Goal: Find specific page/section: Find specific page/section

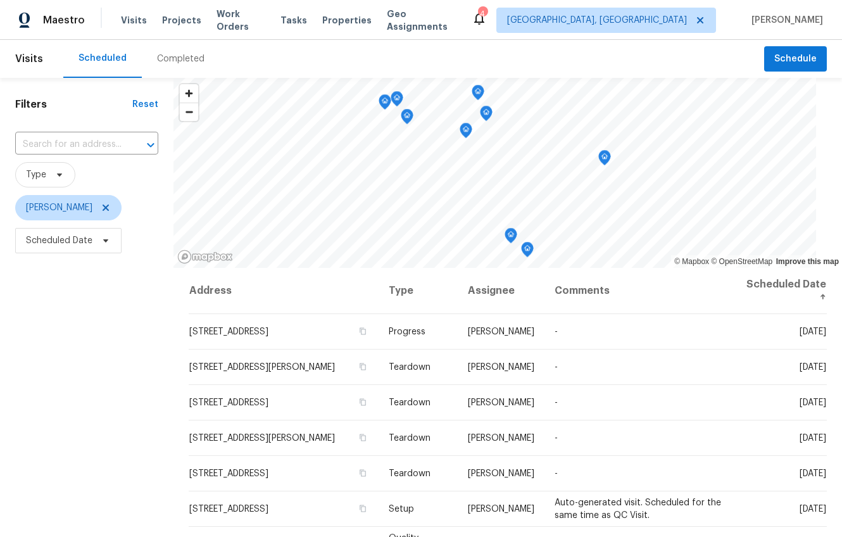
click at [176, 42] on div "Completed" at bounding box center [181, 59] width 78 height 38
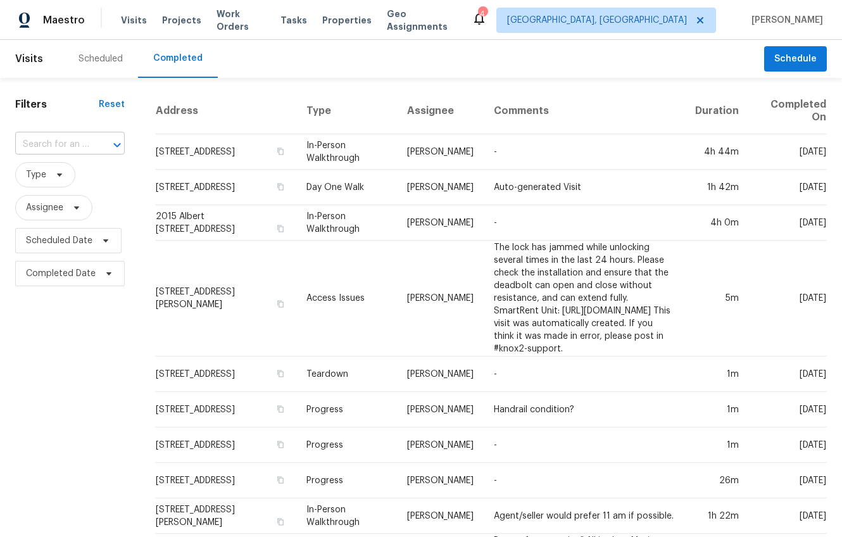
click at [63, 146] on input "text" at bounding box center [52, 145] width 74 height 20
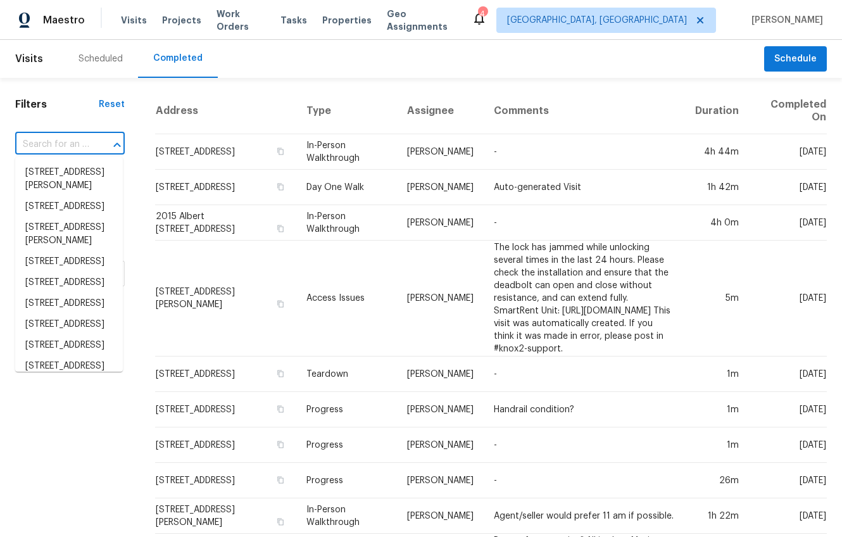
paste input "1928 Oak Tree Ln, Mount Pleasant, SC 29464"
type input "1928 Oak Tree Ln, Mount Pleasant, SC 29464"
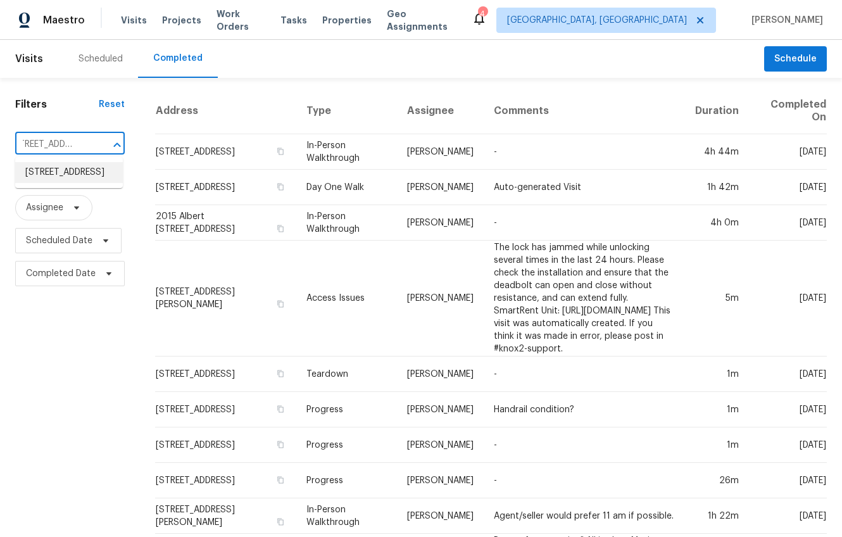
click at [48, 174] on li "1928 Oak Tree Ln, Mount Pleasant, SC 29464" at bounding box center [69, 172] width 108 height 21
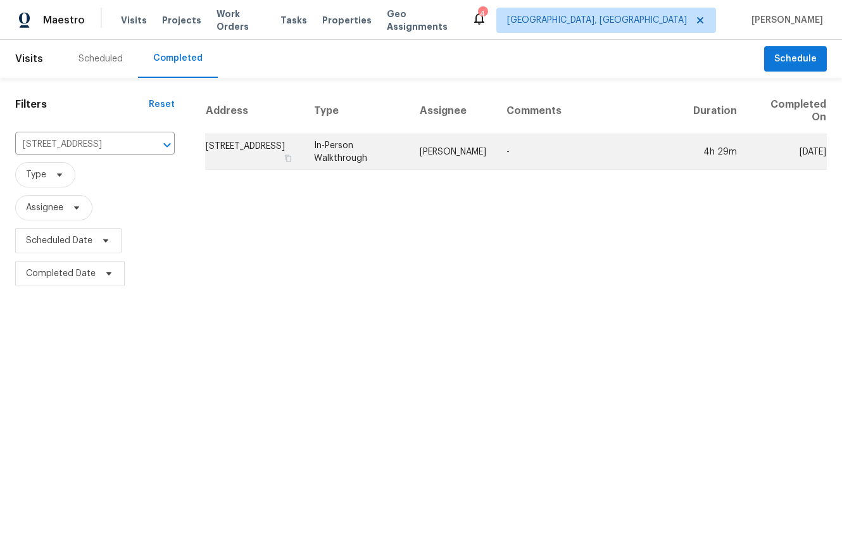
click at [257, 158] on td "1928 Oak Tree Ln, Mount Pleasant, SC 29464" at bounding box center [254, 151] width 99 height 35
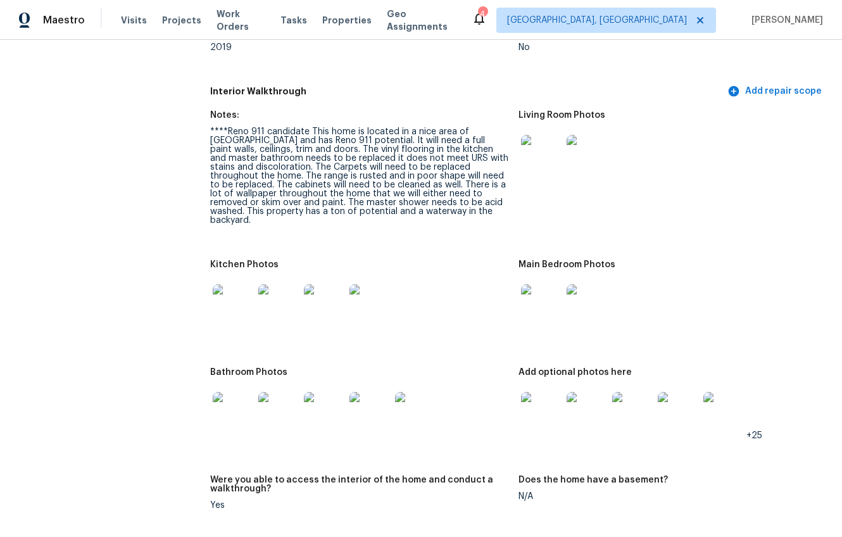
scroll to position [1444, 0]
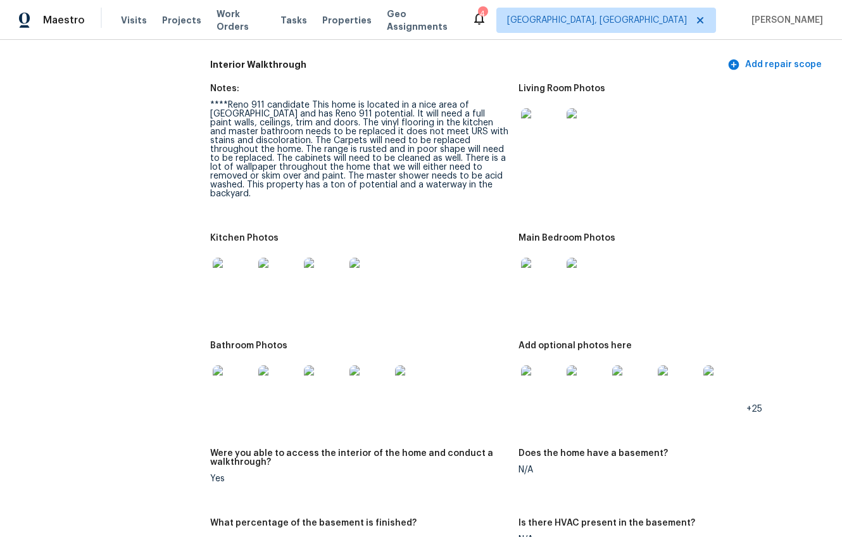
click at [522, 371] on img at bounding box center [541, 385] width 41 height 41
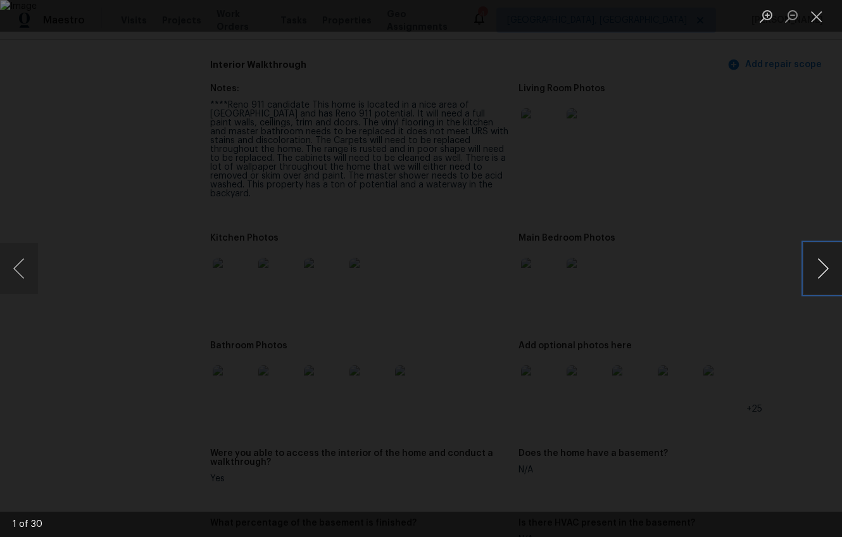
click at [819, 270] on button "Next image" at bounding box center [823, 268] width 38 height 51
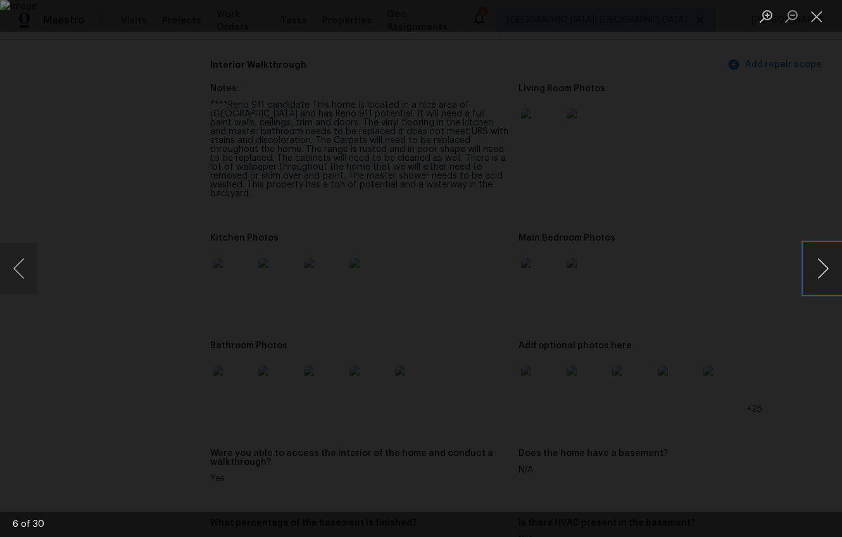
click at [819, 270] on button "Next image" at bounding box center [823, 268] width 38 height 51
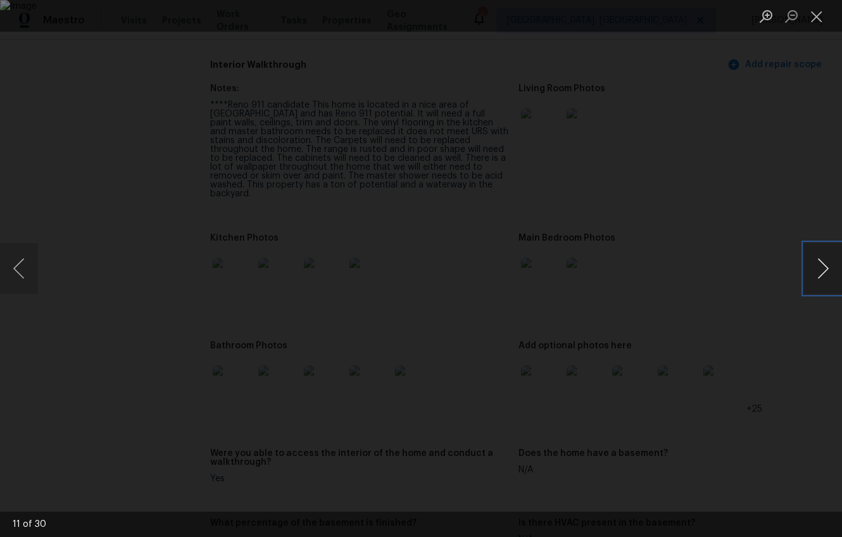
click at [819, 270] on button "Next image" at bounding box center [823, 268] width 38 height 51
click at [8, 268] on button "Previous image" at bounding box center [19, 268] width 38 height 51
click at [824, 266] on button "Next image" at bounding box center [823, 268] width 38 height 51
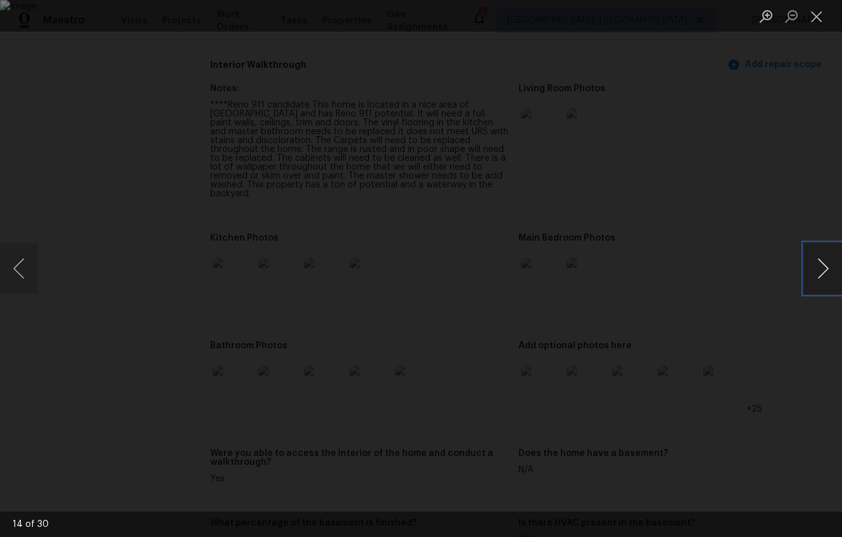
click at [824, 266] on button "Next image" at bounding box center [823, 268] width 38 height 51
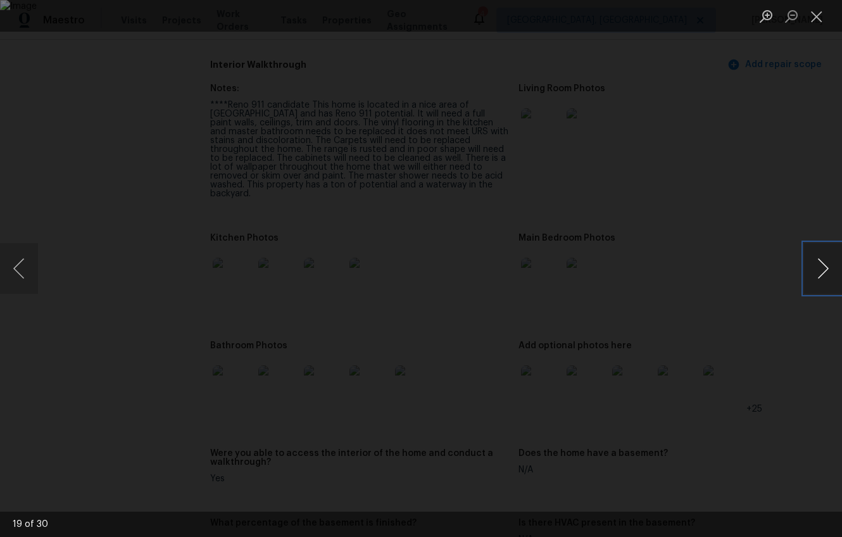
click at [824, 266] on button "Next image" at bounding box center [823, 268] width 38 height 51
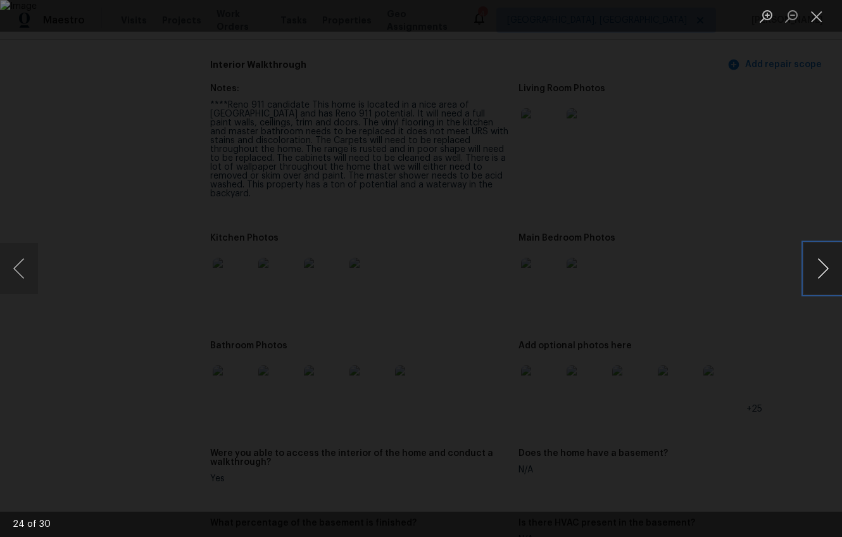
click at [824, 266] on button "Next image" at bounding box center [823, 268] width 38 height 51
click at [13, 272] on button "Previous image" at bounding box center [19, 268] width 38 height 51
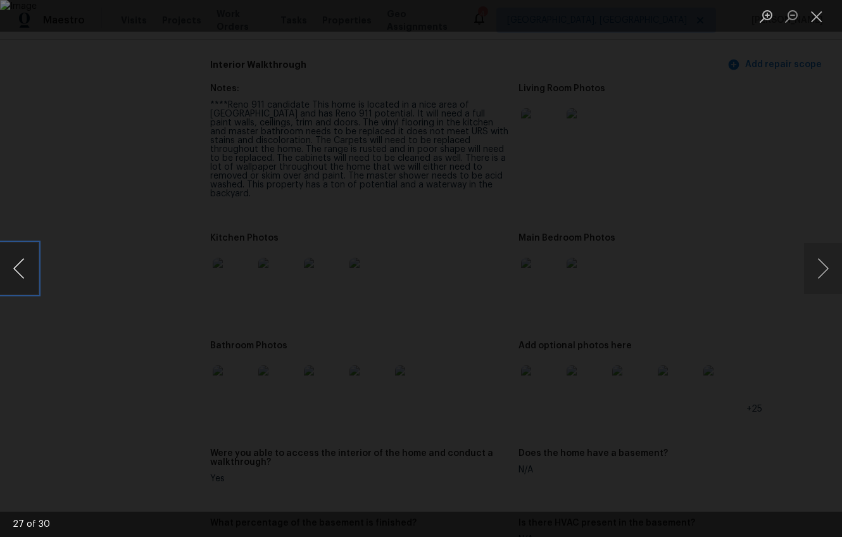
click at [13, 272] on button "Previous image" at bounding box center [19, 268] width 38 height 51
click at [797, 341] on div "Lightbox" at bounding box center [421, 268] width 842 height 537
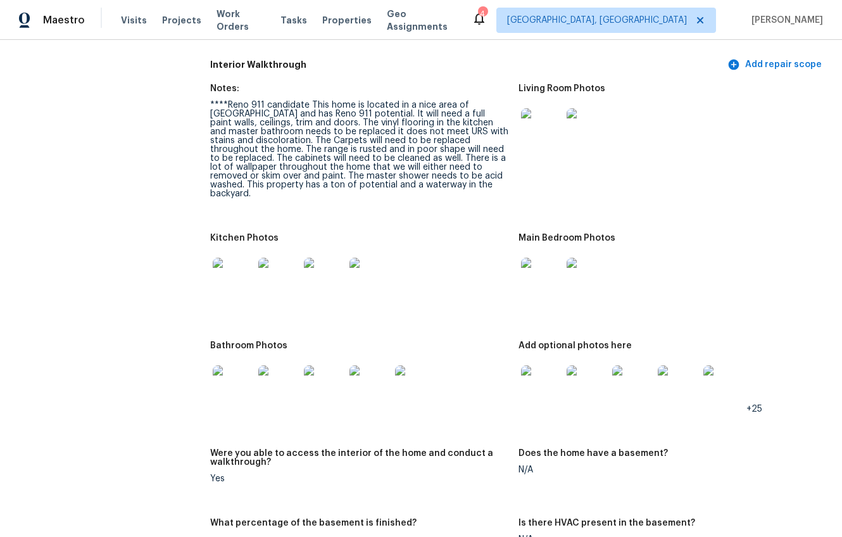
click at [543, 268] on img at bounding box center [541, 278] width 41 height 41
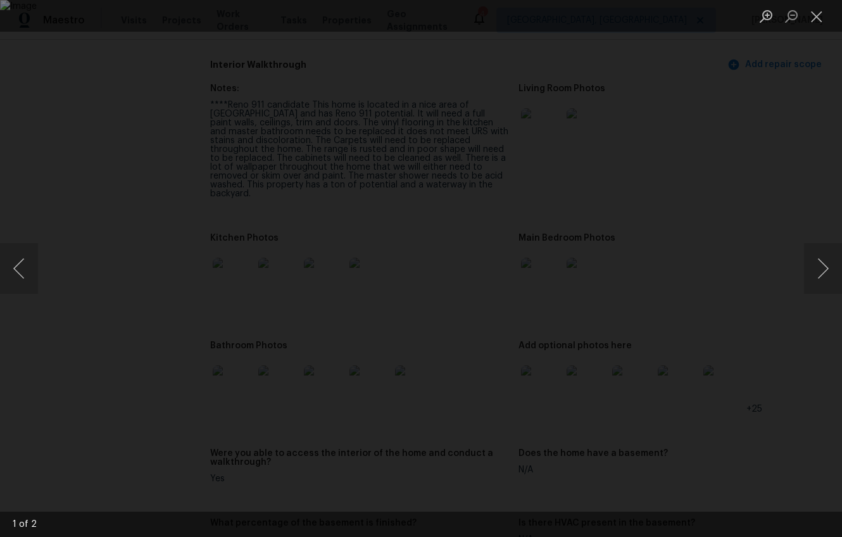
click at [781, 310] on div "Lightbox" at bounding box center [421, 268] width 842 height 537
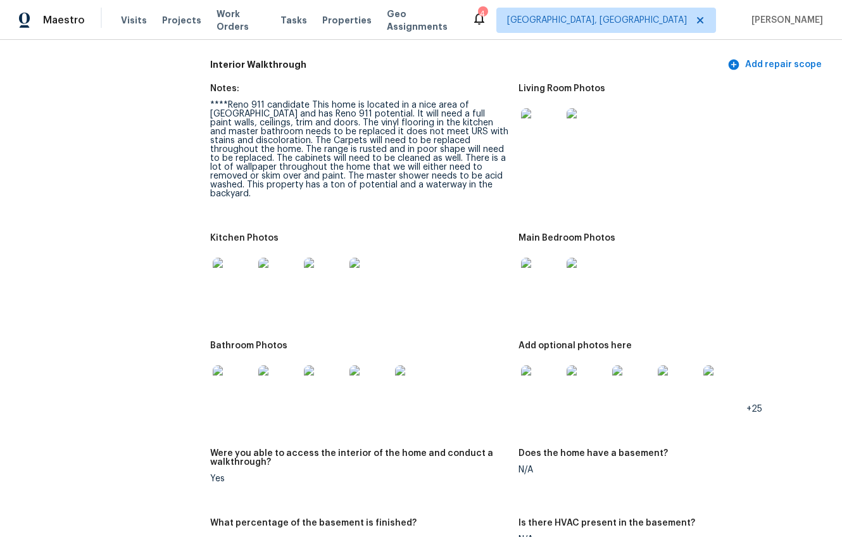
click at [235, 373] on img at bounding box center [233, 385] width 41 height 41
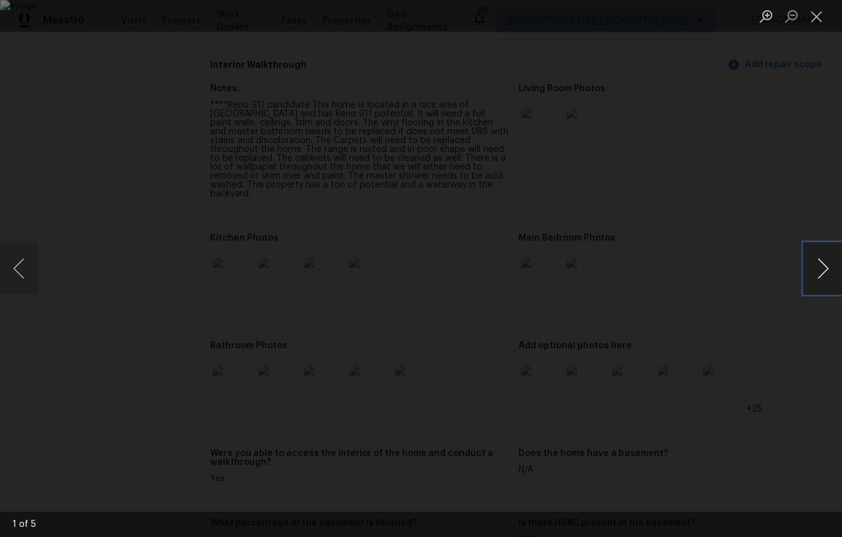
click at [826, 273] on button "Next image" at bounding box center [823, 268] width 38 height 51
click at [825, 274] on button "Next image" at bounding box center [823, 268] width 38 height 51
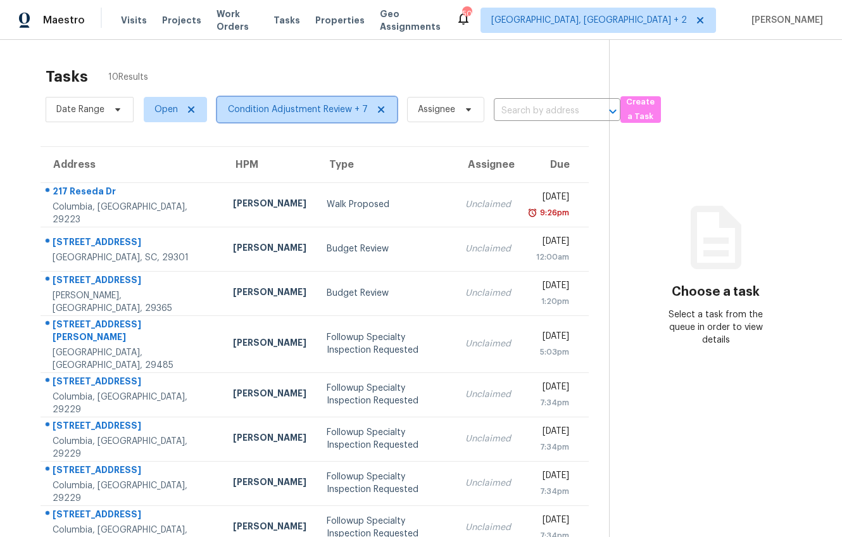
click at [308, 105] on span "Condition Adjustment Review + 7" at bounding box center [298, 109] width 140 height 13
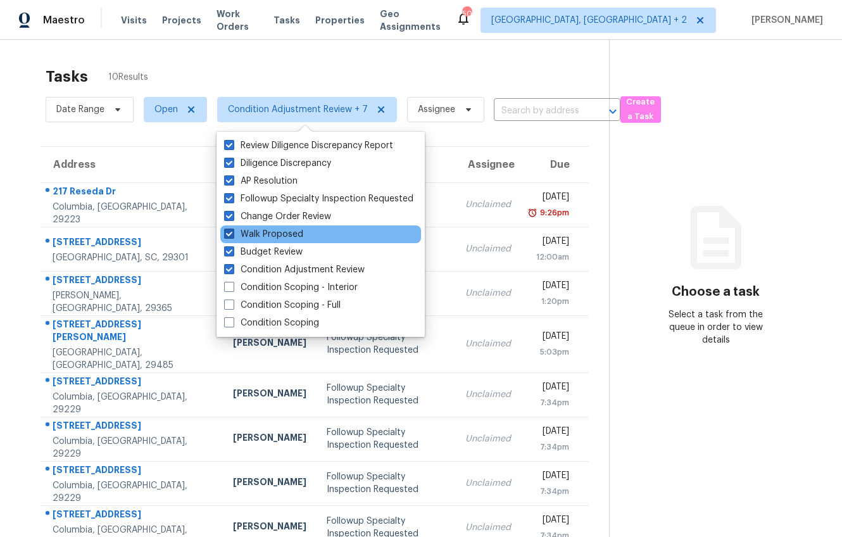
click at [229, 232] on span at bounding box center [229, 234] width 10 height 10
click at [229, 232] on input "Walk Proposed" at bounding box center [228, 232] width 8 height 8
checkbox input "false"
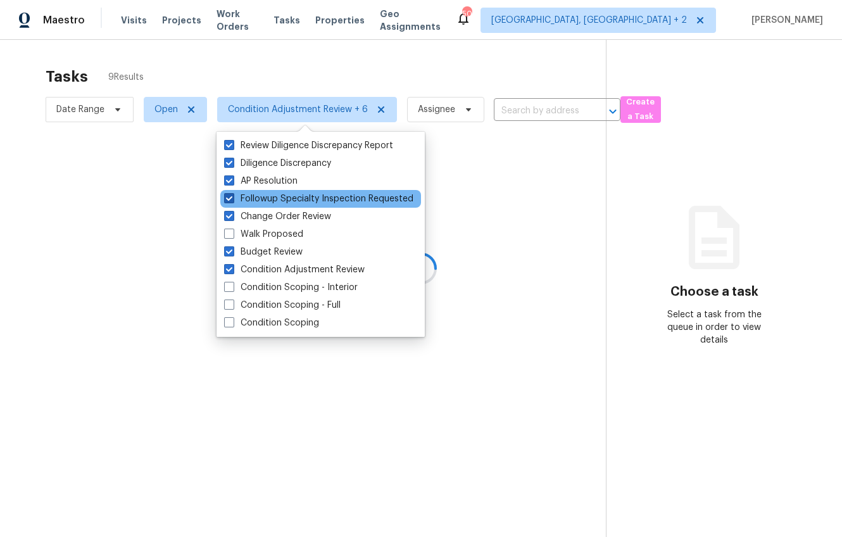
click at [228, 205] on label "Followup Specialty Inspection Requested" at bounding box center [318, 199] width 189 height 13
click at [228, 201] on input "Followup Specialty Inspection Requested" at bounding box center [228, 197] width 8 height 8
checkbox input "false"
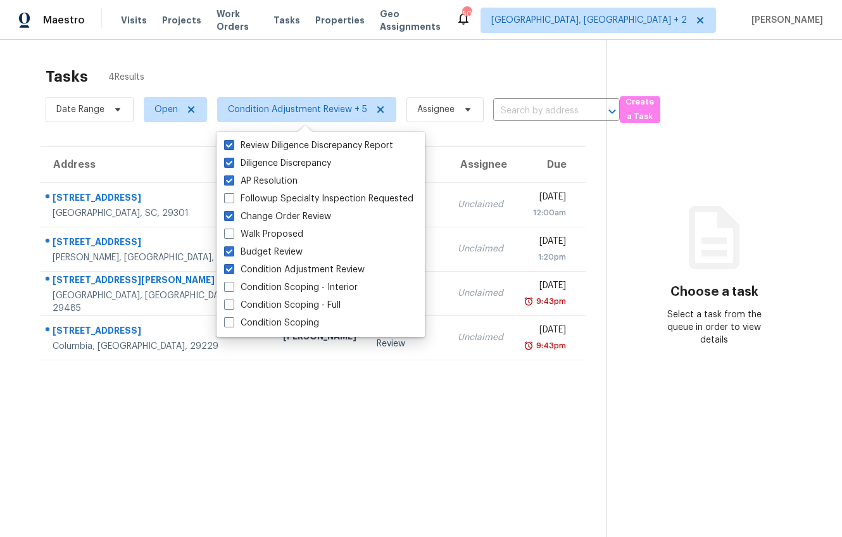
click at [14, 205] on div "Tasks 4 Results Date Range Open Condition Adjustment Review + 5 Assignee ​ Crea…" at bounding box center [421, 308] width 842 height 537
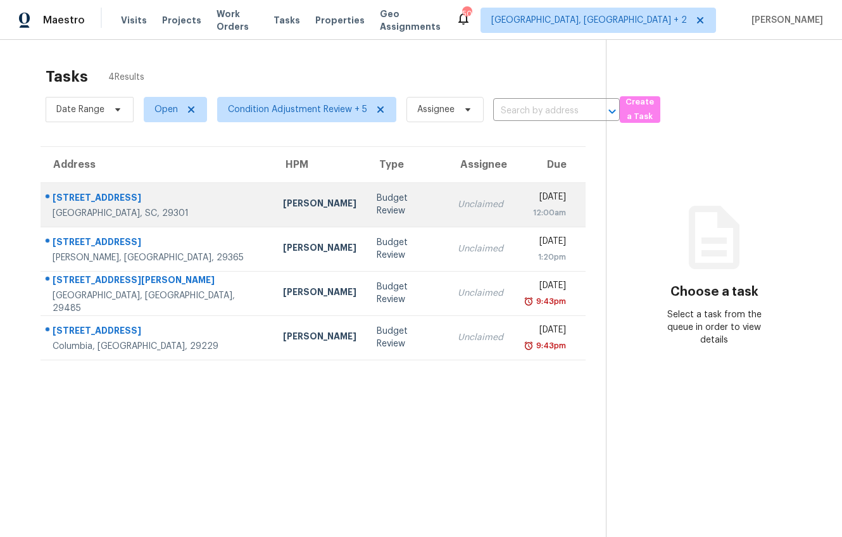
click at [273, 217] on td "[PERSON_NAME]" at bounding box center [320, 204] width 94 height 44
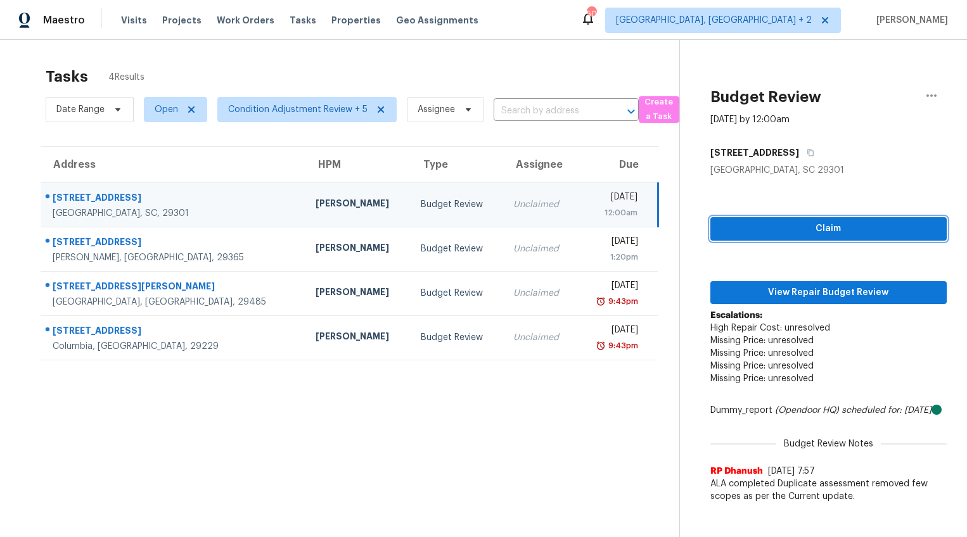
click at [816, 229] on span "Claim" at bounding box center [828, 229] width 216 height 16
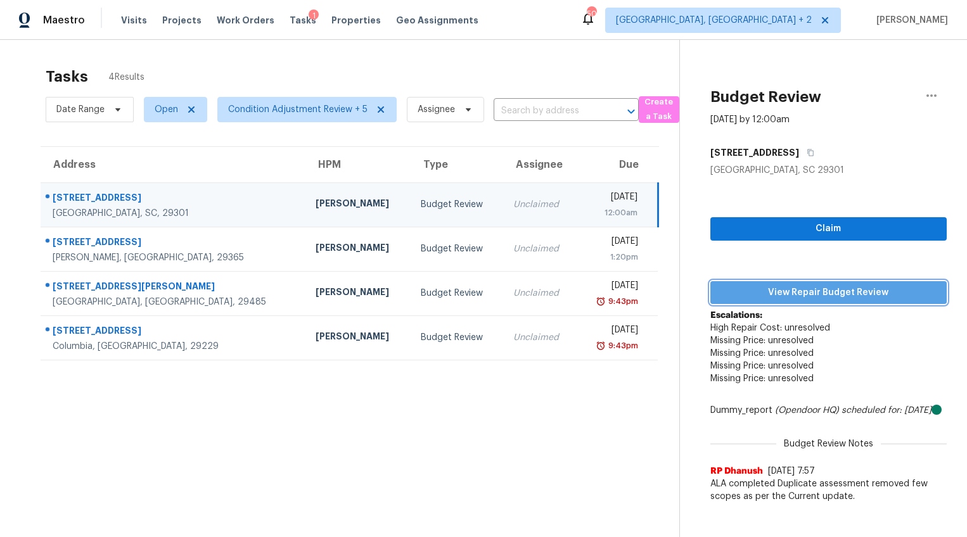
click at [826, 288] on div "Claim View Repair Budget Review Escalations: High Repair Cost: unresolved Missi…" at bounding box center [828, 343] width 236 height 333
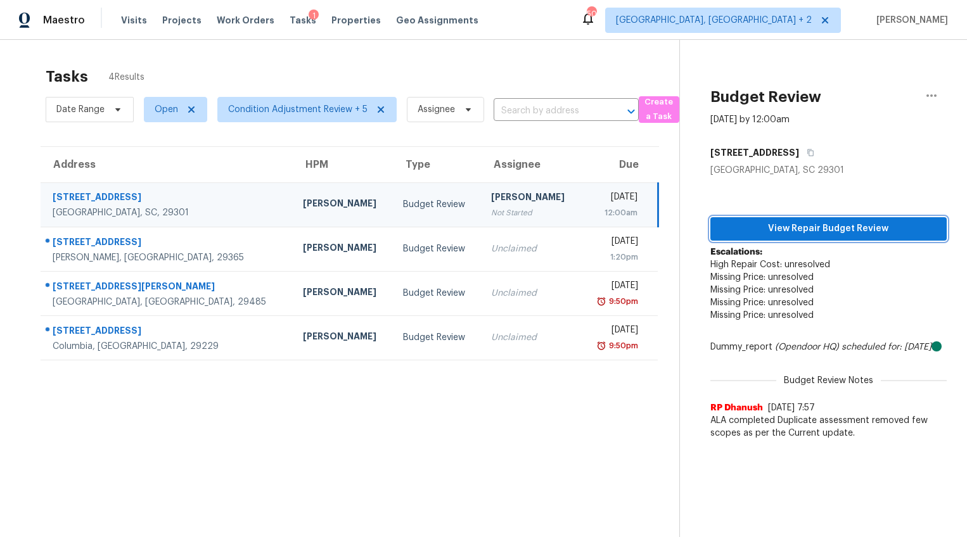
click at [783, 225] on span "View Repair Budget Review" at bounding box center [828, 229] width 216 height 16
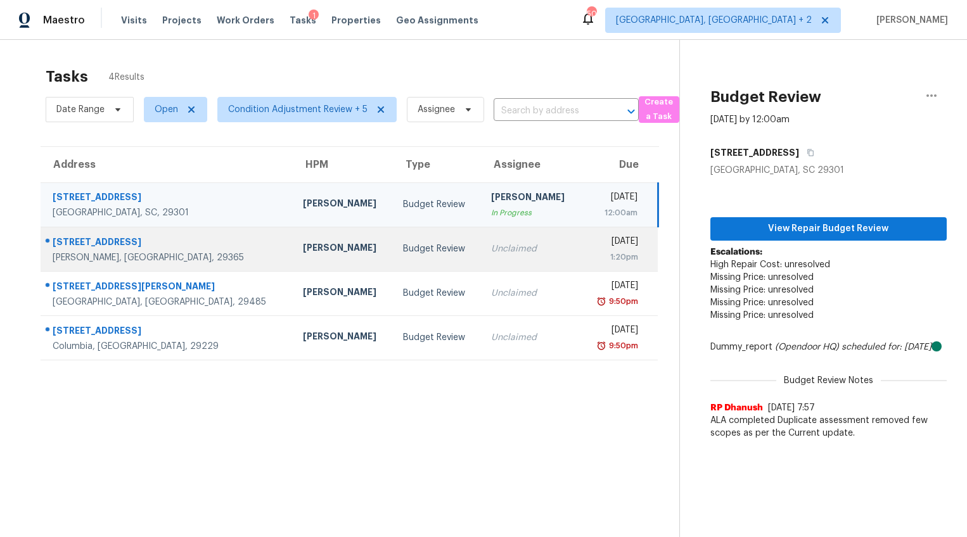
click at [293, 270] on td "[PERSON_NAME]" at bounding box center [343, 249] width 100 height 44
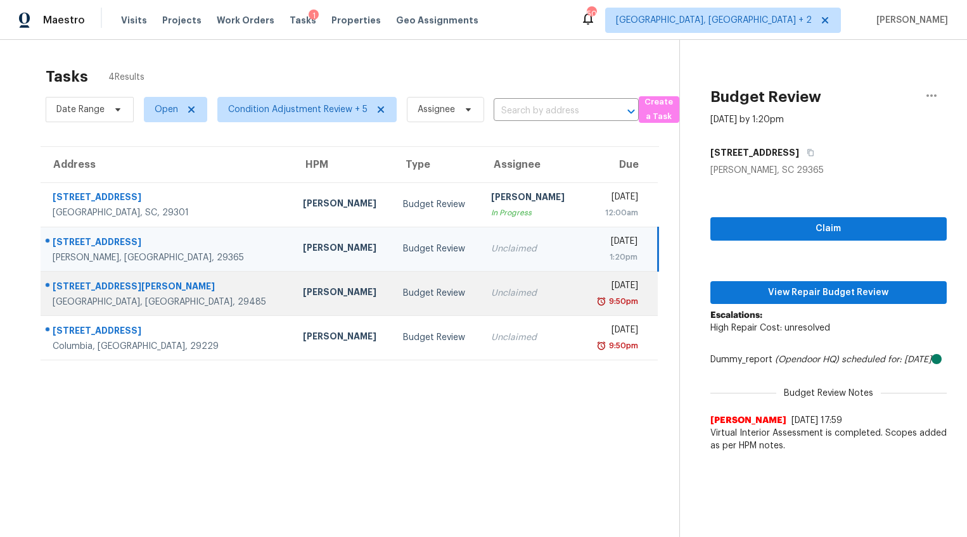
click at [303, 291] on div "Raymond Roberts" at bounding box center [343, 294] width 80 height 16
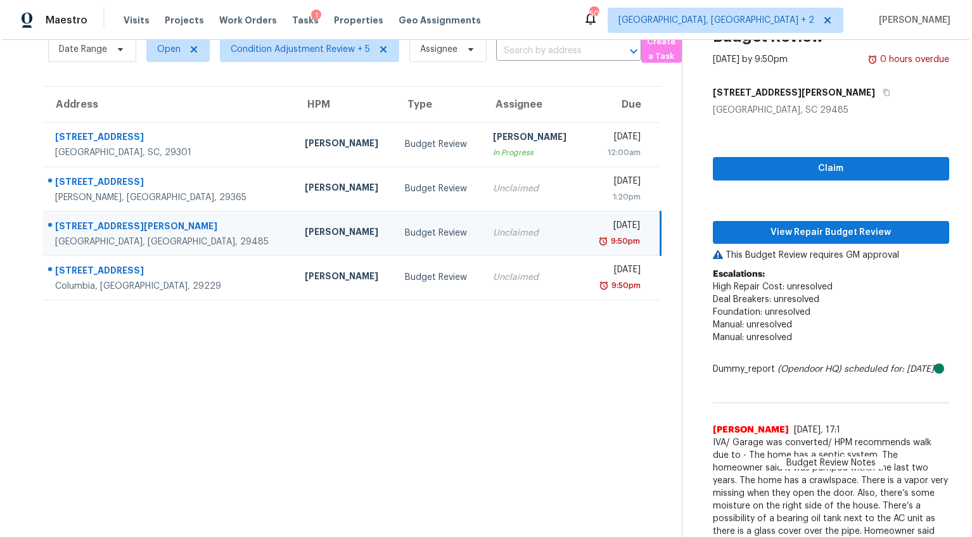
scroll to position [53, 0]
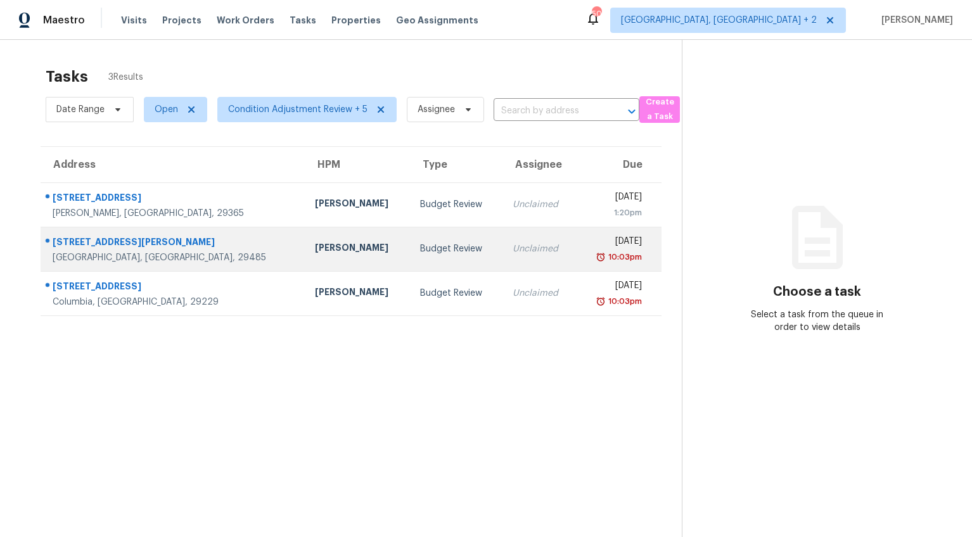
click at [142, 247] on div "[STREET_ADDRESS][PERSON_NAME]" at bounding box center [174, 244] width 242 height 16
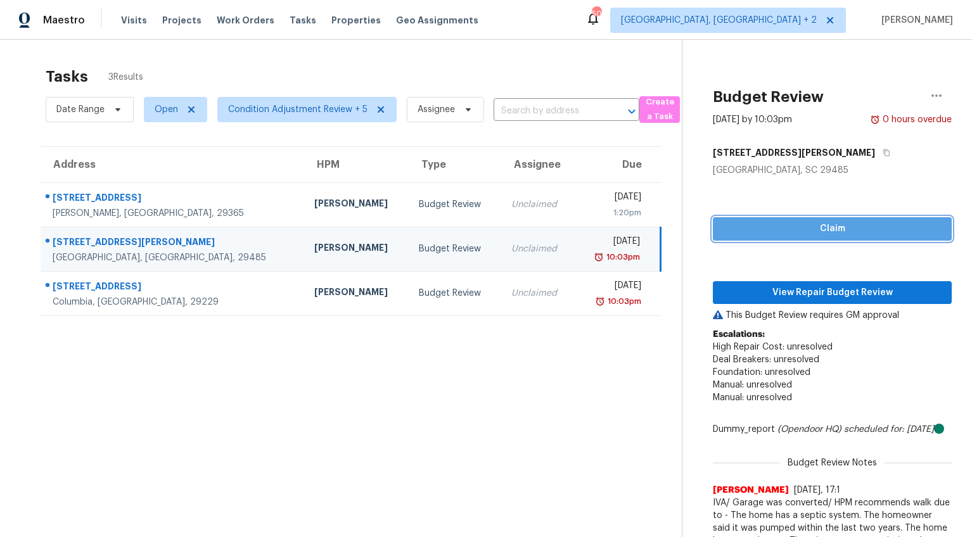
click at [827, 218] on button "Claim" at bounding box center [832, 228] width 239 height 23
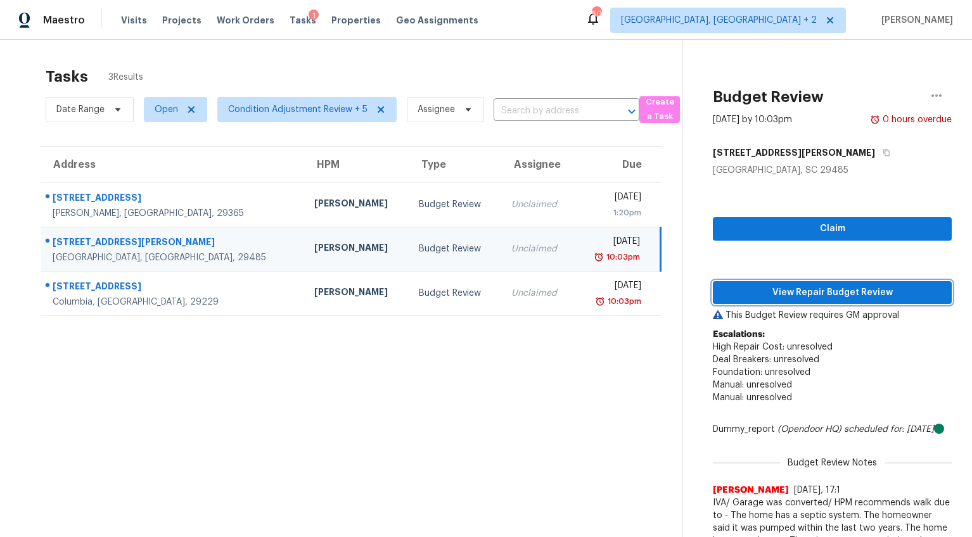
click at [839, 297] on div "Claim View Repair Budget Review This Budget Review requires GM approval Escalat…" at bounding box center [832, 416] width 239 height 478
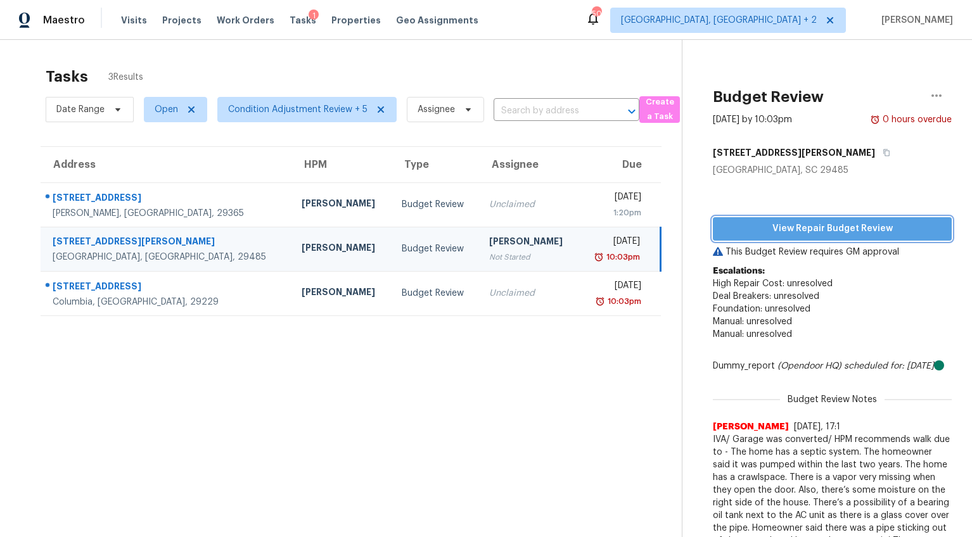
click at [844, 222] on span "View Repair Budget Review" at bounding box center [832, 229] width 219 height 16
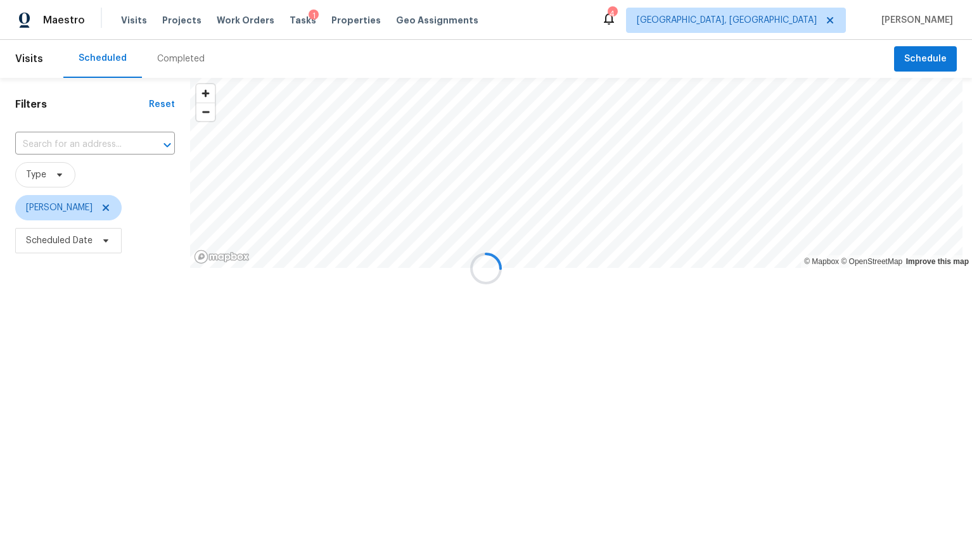
click at [182, 58] on div at bounding box center [486, 268] width 972 height 537
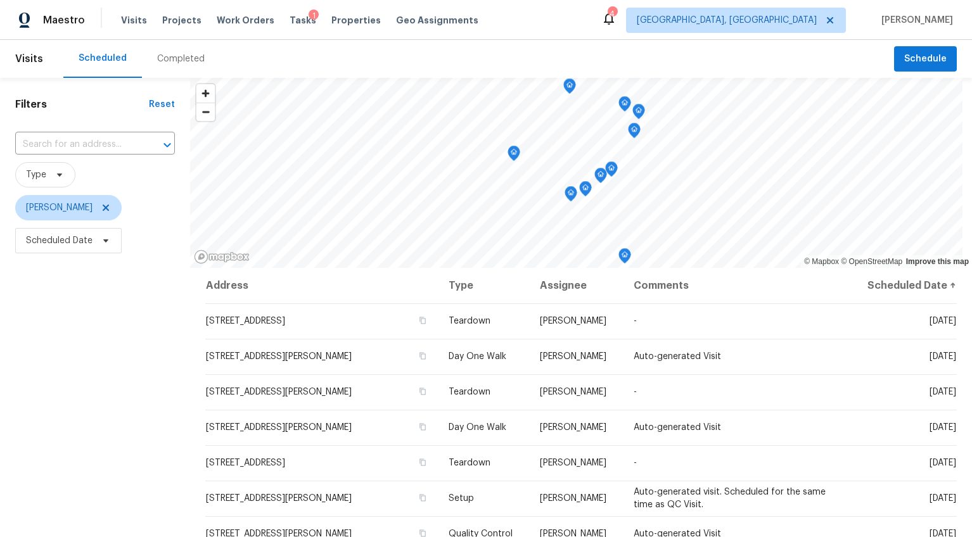
click at [182, 58] on div "Completed" at bounding box center [181, 59] width 48 height 13
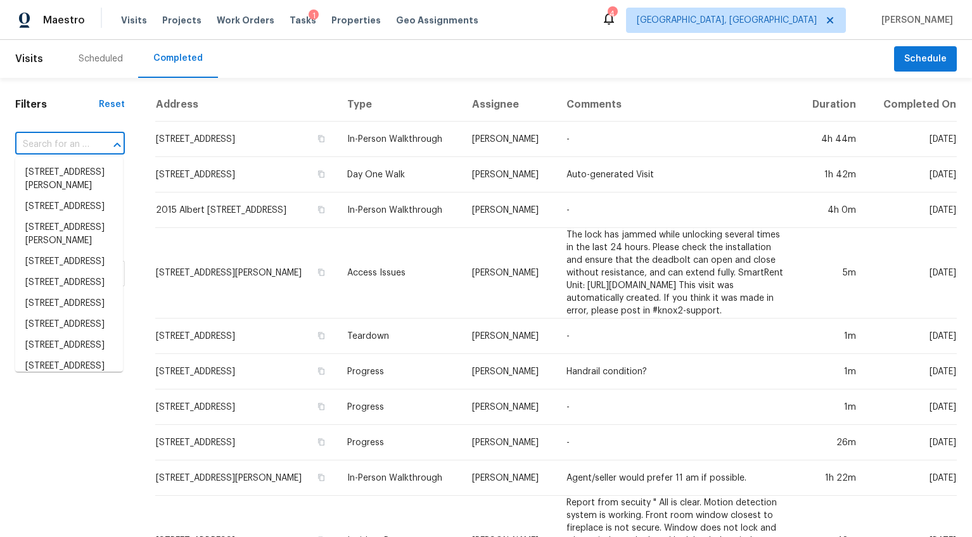
click at [77, 144] on input "text" at bounding box center [52, 145] width 74 height 20
paste input "1510 Jahnz Ave, Summerville, SC 29485"
type input "1510 Jahnz Ave, Summerville, SC 29485"
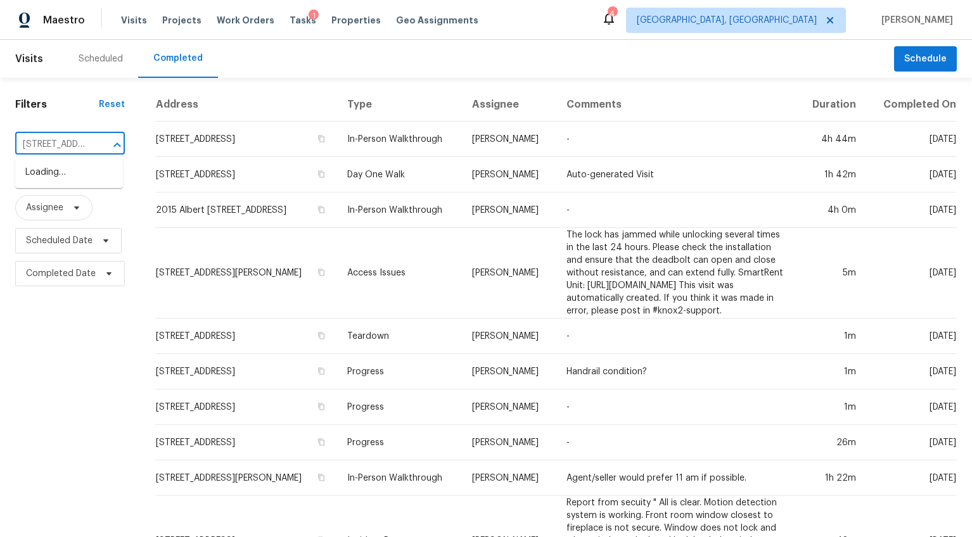
scroll to position [0, 99]
click at [73, 164] on li "1510 Jahnz Ave, Summerville, SC 29485" at bounding box center [69, 179] width 108 height 34
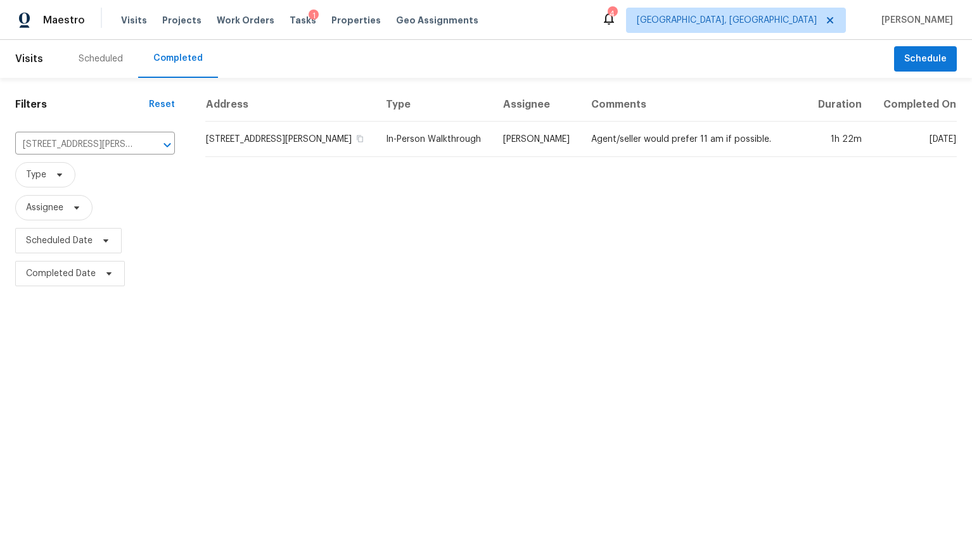
click at [199, 155] on div "Address Type Assignee Comments Duration Completed On 1510 Jahnz Ave, Summervill…" at bounding box center [581, 189] width 782 height 202
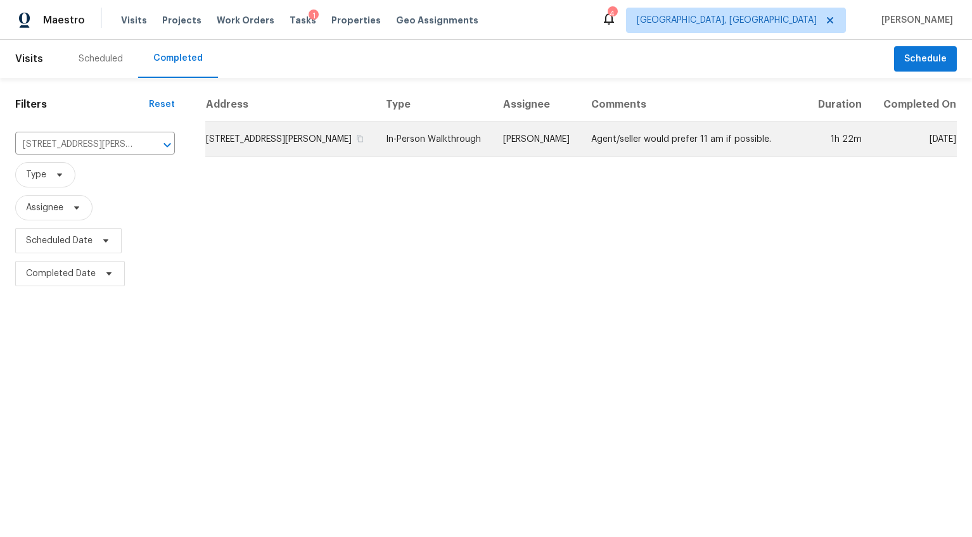
click at [232, 151] on td "1510 Jahnz Ave, Summerville, SC 29485" at bounding box center [290, 139] width 170 height 35
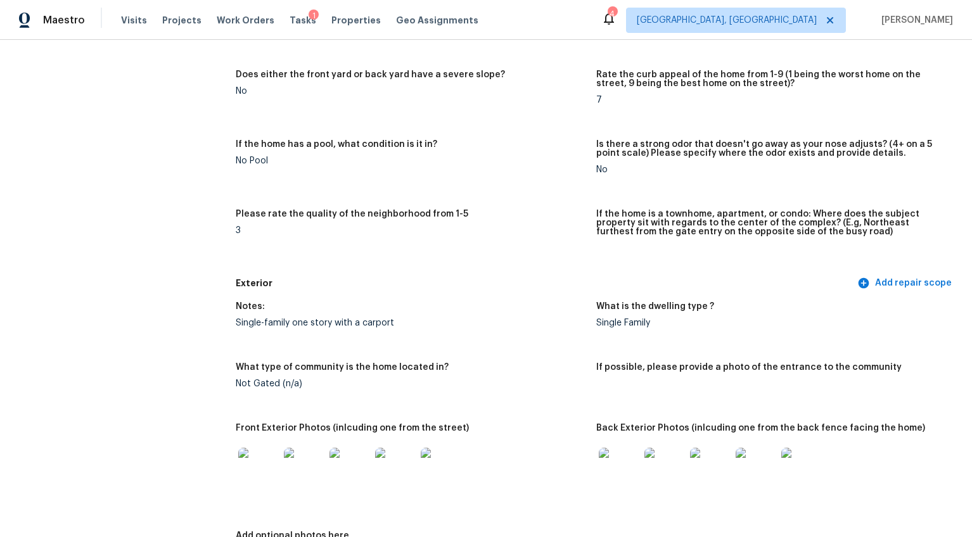
scroll to position [403, 0]
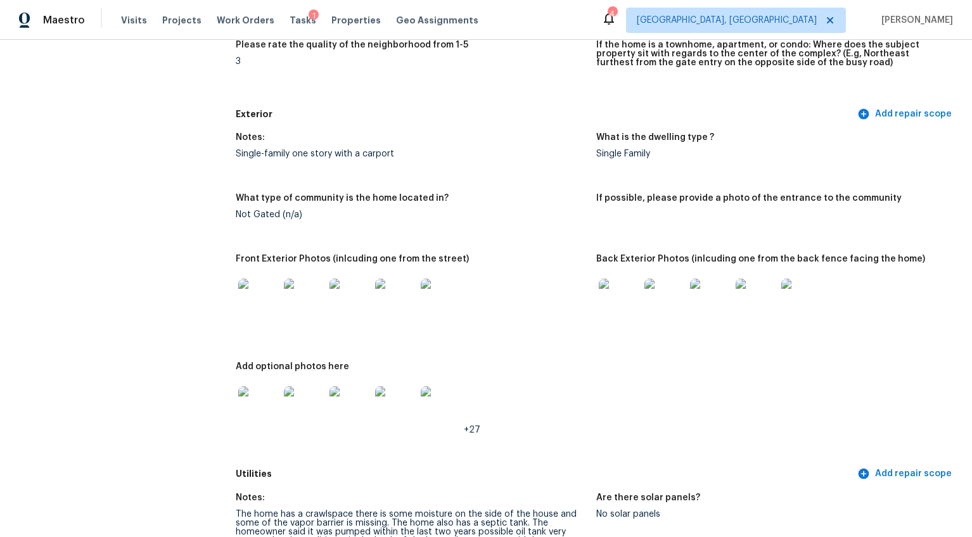
click at [267, 392] on img at bounding box center [258, 406] width 41 height 41
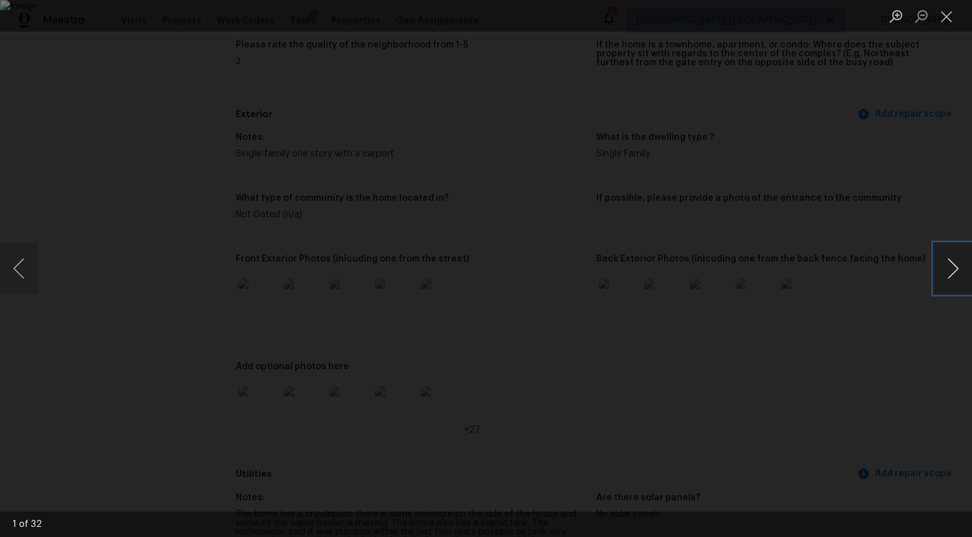
click at [959, 245] on button "Next image" at bounding box center [953, 268] width 38 height 51
click at [950, 257] on button "Next image" at bounding box center [953, 268] width 38 height 51
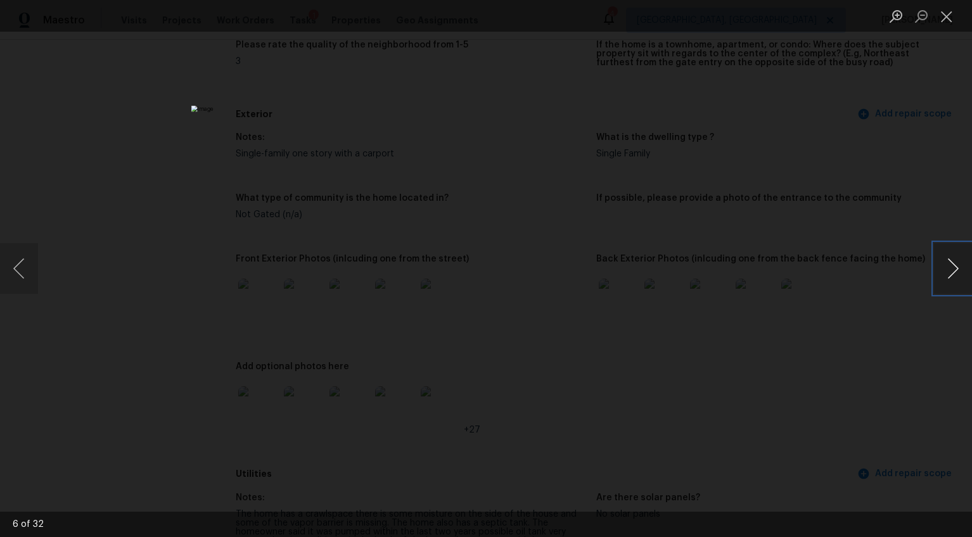
click at [950, 257] on button "Next image" at bounding box center [953, 268] width 38 height 51
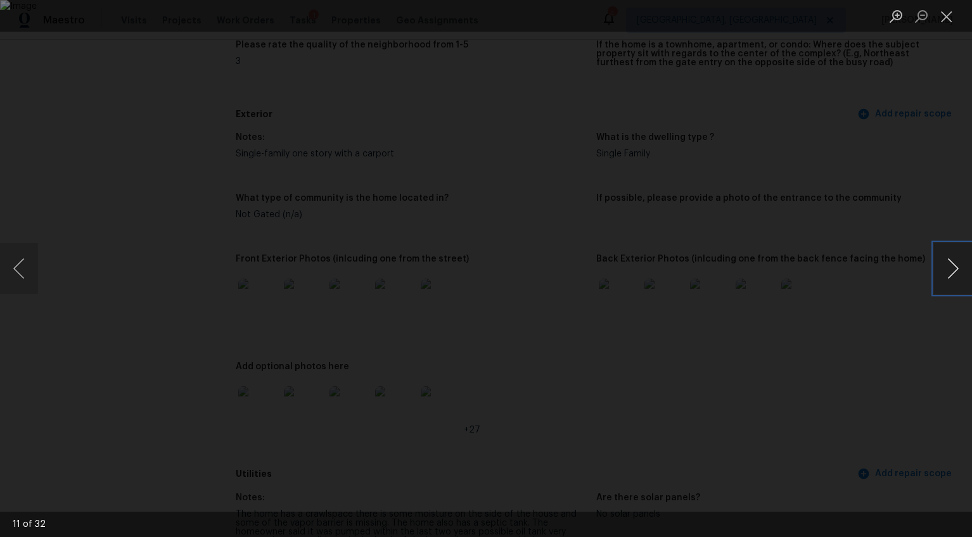
click at [950, 257] on button "Next image" at bounding box center [953, 268] width 38 height 51
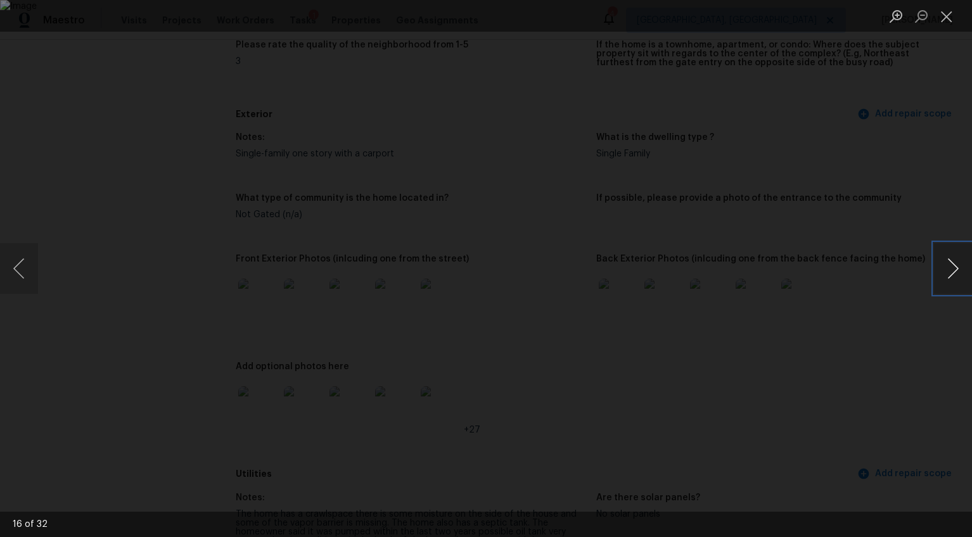
click at [950, 257] on button "Next image" at bounding box center [953, 268] width 38 height 51
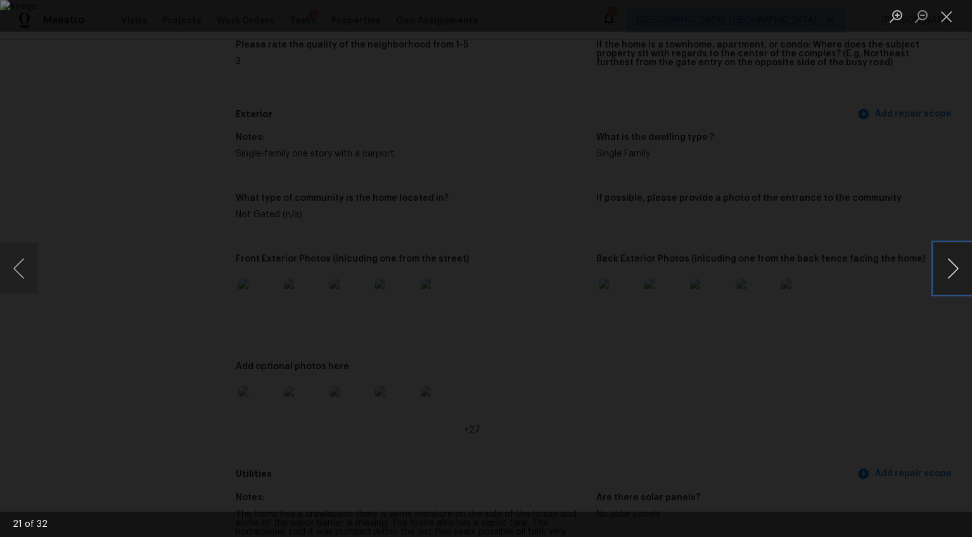
click at [950, 257] on button "Next image" at bounding box center [953, 268] width 38 height 51
click at [948, 278] on button "Next image" at bounding box center [953, 268] width 38 height 51
click at [947, 279] on button "Next image" at bounding box center [953, 268] width 38 height 51
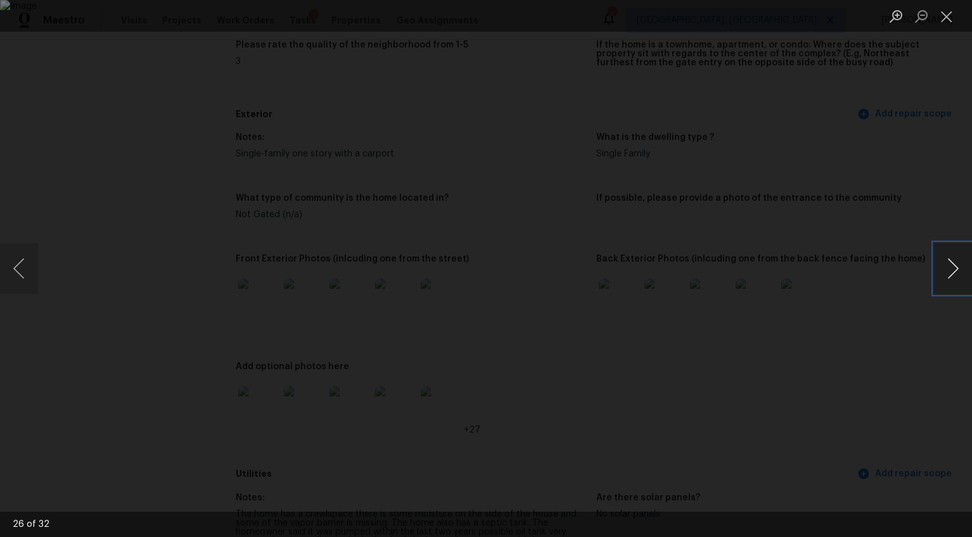
click at [947, 279] on button "Next image" at bounding box center [953, 268] width 38 height 51
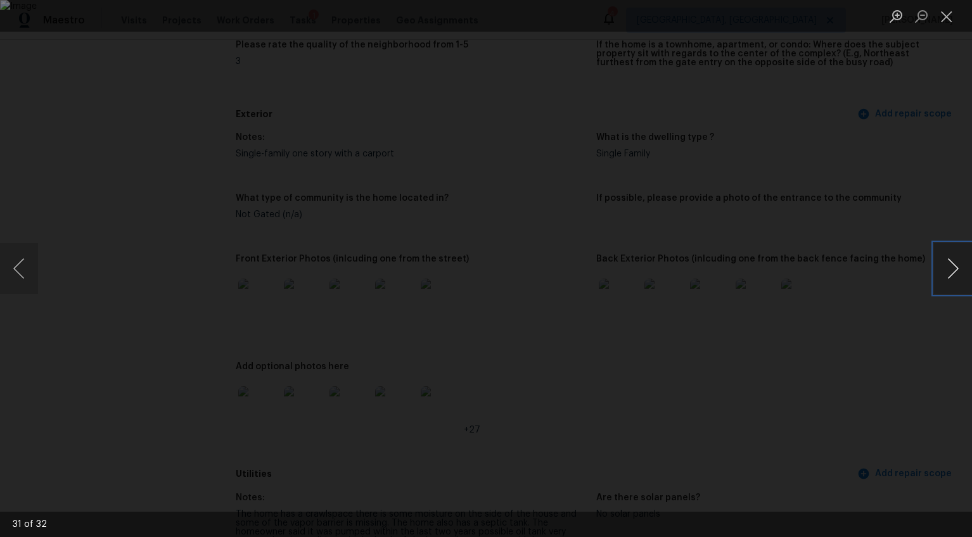
click at [947, 279] on button "Next image" at bounding box center [953, 268] width 38 height 51
click at [861, 308] on div "Lightbox" at bounding box center [486, 268] width 972 height 537
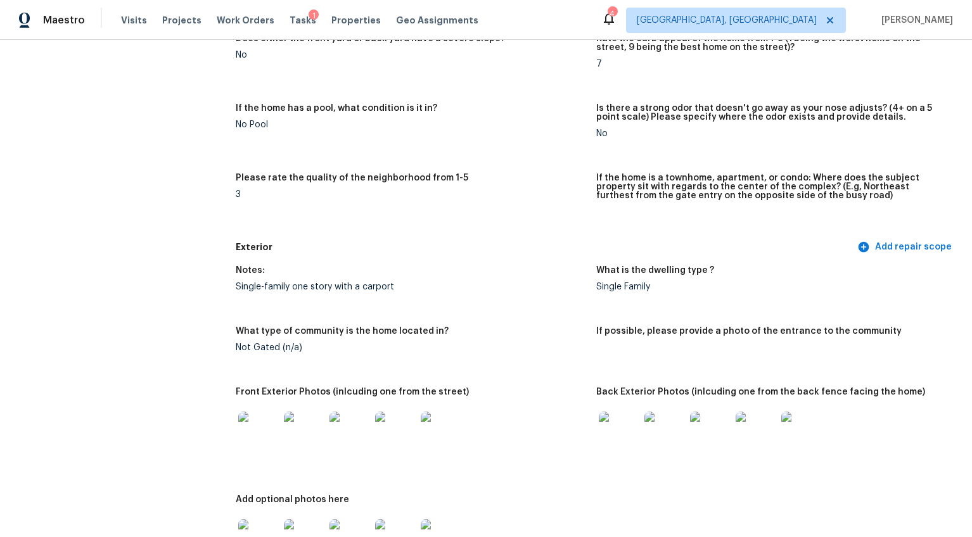
scroll to position [0, 0]
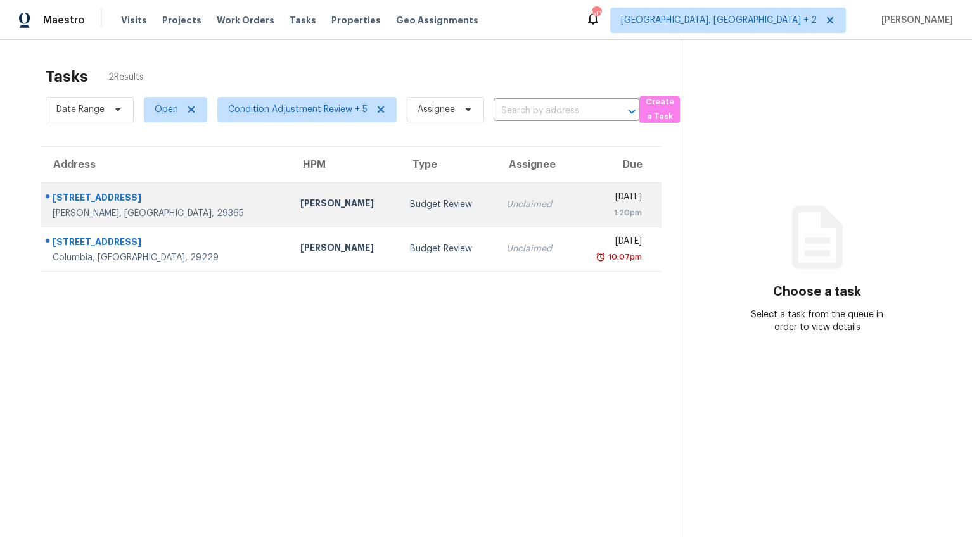
click at [301, 209] on td "[PERSON_NAME]" at bounding box center [345, 204] width 110 height 44
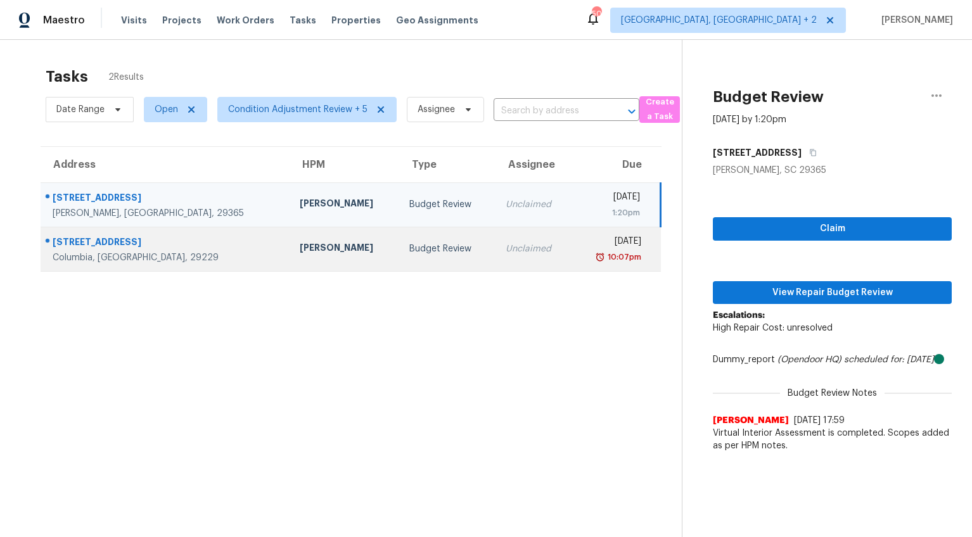
click at [289, 257] on td "[PERSON_NAME]" at bounding box center [344, 249] width 110 height 44
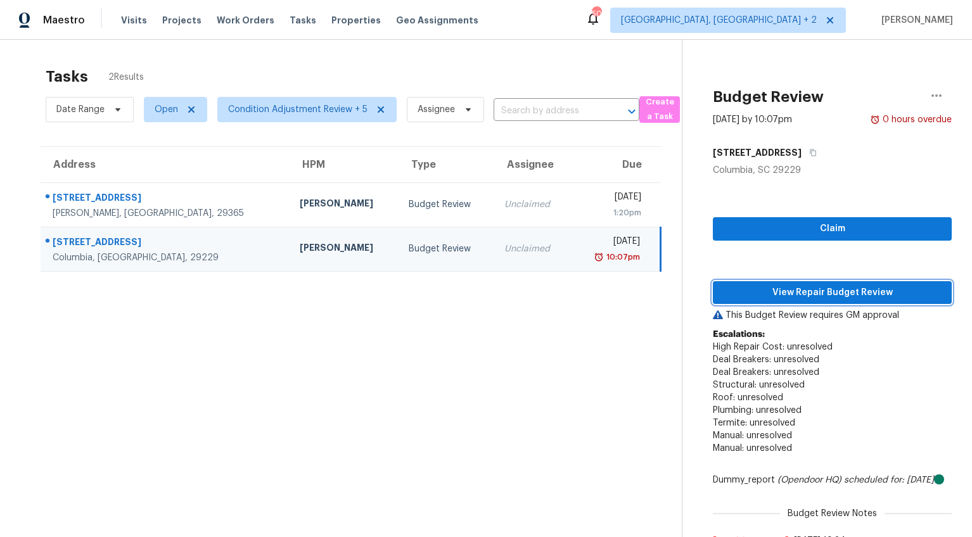
click at [817, 298] on span "View Repair Budget Review" at bounding box center [832, 293] width 219 height 16
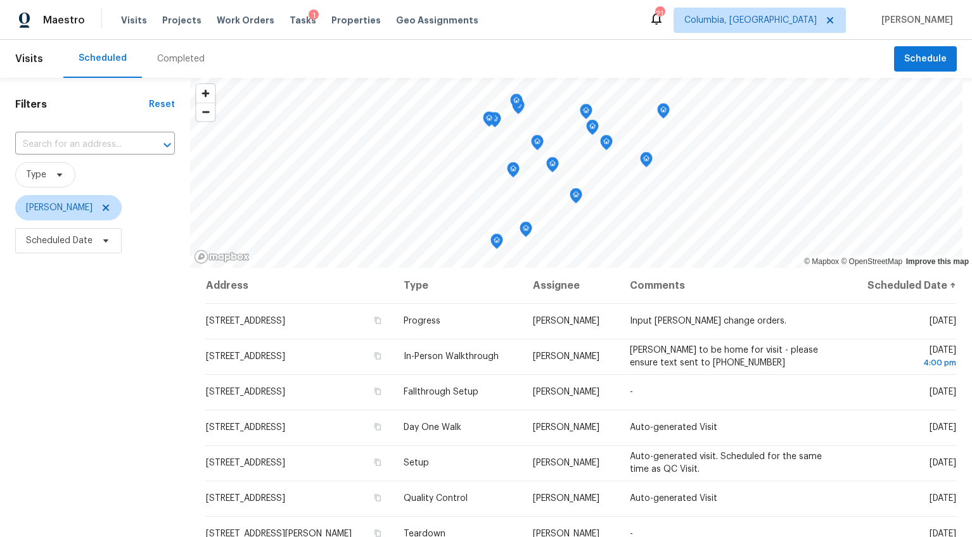
click at [191, 56] on div "Completed" at bounding box center [181, 59] width 48 height 13
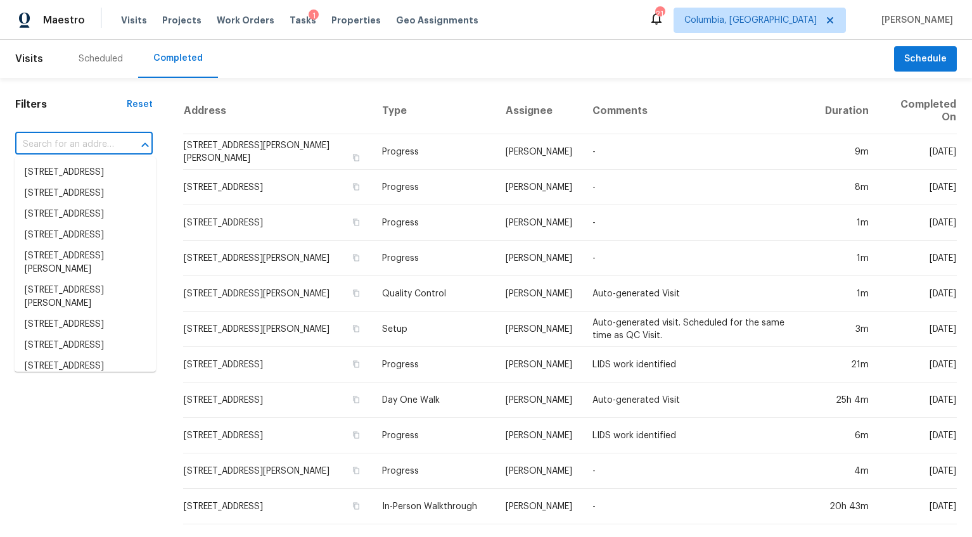
click at [87, 144] on input "text" at bounding box center [66, 145] width 102 height 20
paste input "[STREET_ADDRESS]"
type input "[STREET_ADDRESS]"
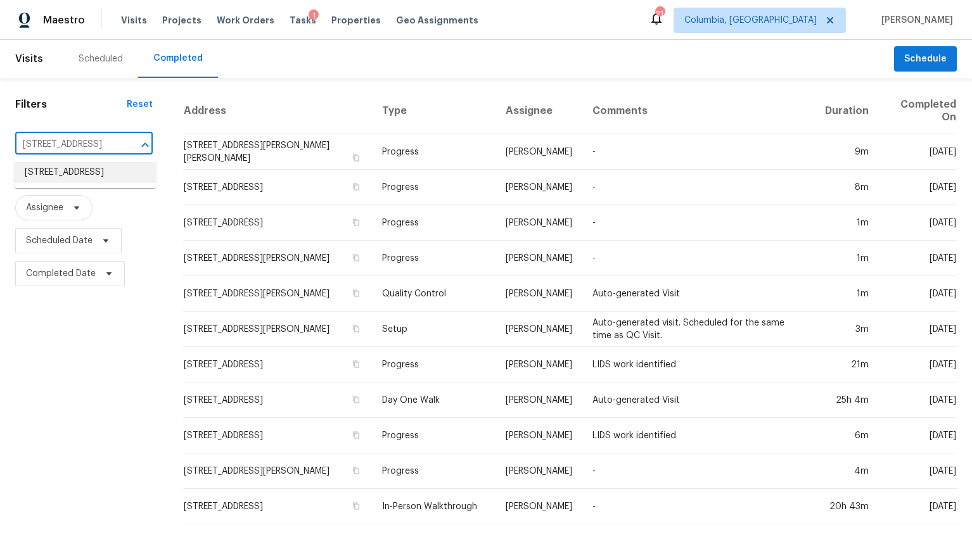
click at [90, 175] on li "[STREET_ADDRESS]" at bounding box center [85, 172] width 141 height 21
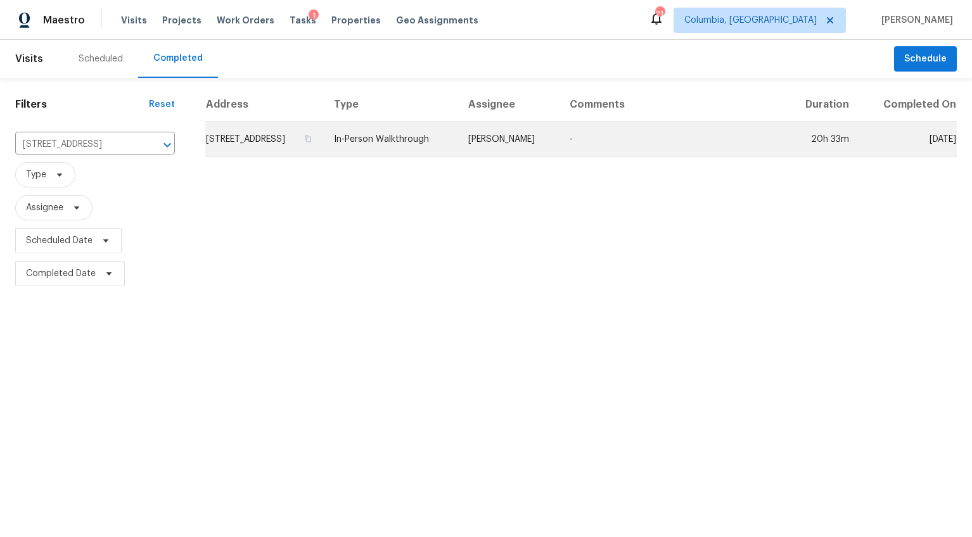
click at [276, 157] on td "[STREET_ADDRESS]" at bounding box center [264, 139] width 118 height 35
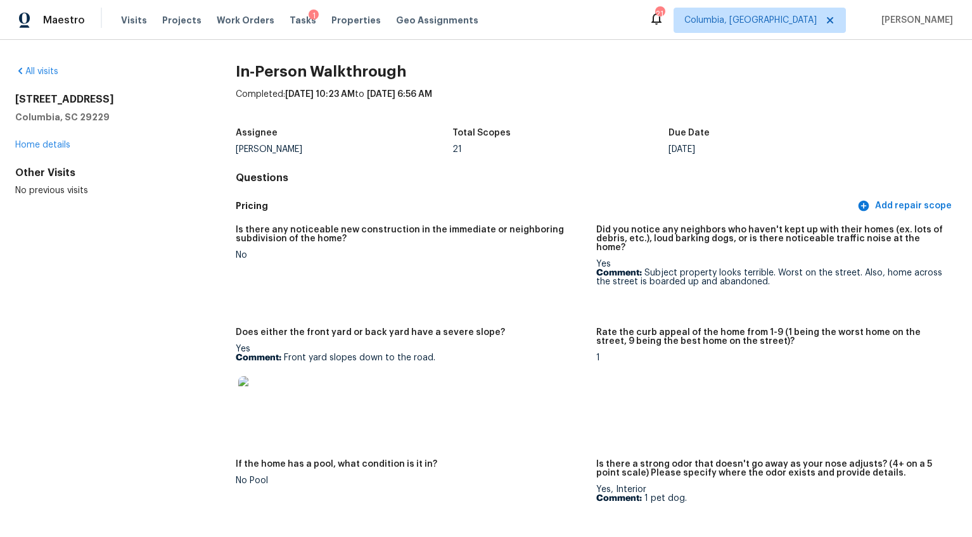
click at [269, 387] on img at bounding box center [258, 396] width 41 height 41
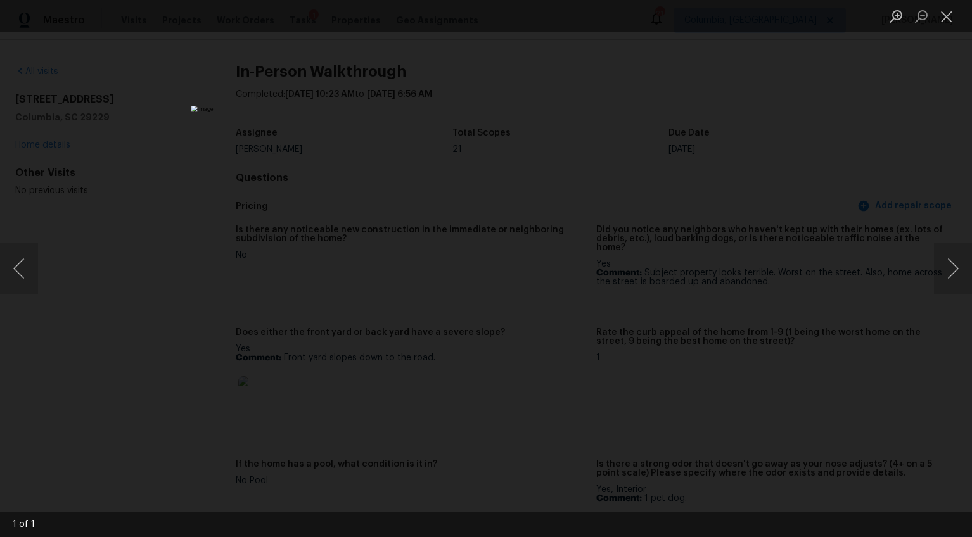
click at [840, 355] on div "Lightbox" at bounding box center [486, 268] width 972 height 537
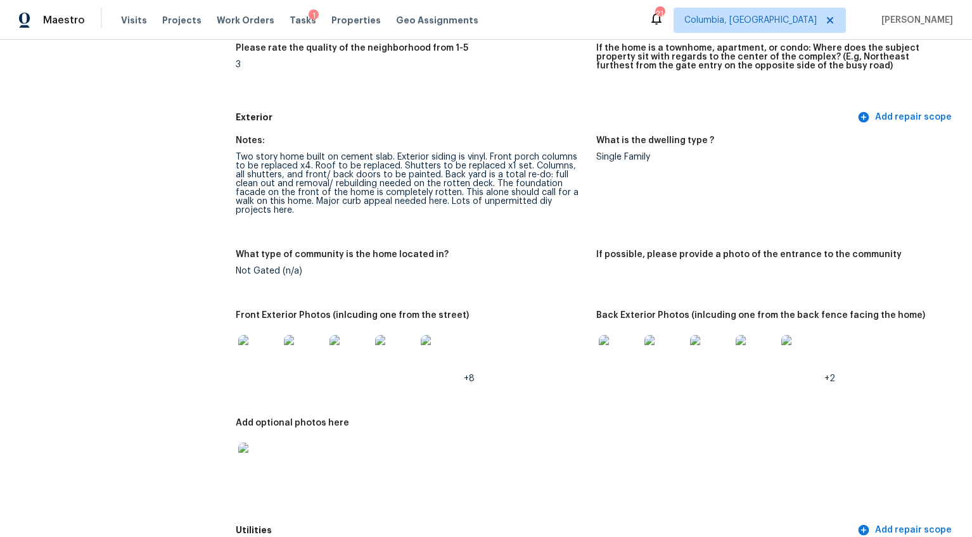
scroll to position [585, 0]
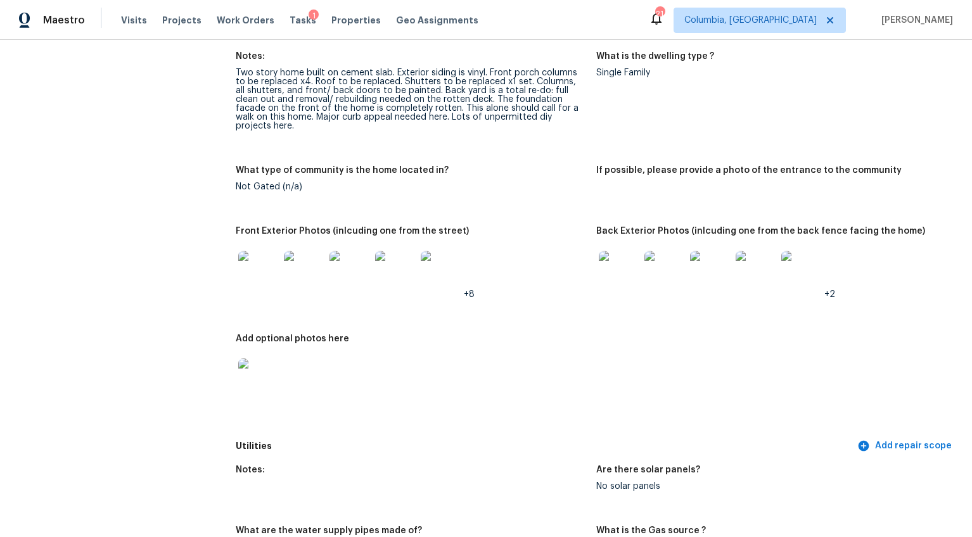
click at [256, 256] on img at bounding box center [258, 271] width 41 height 41
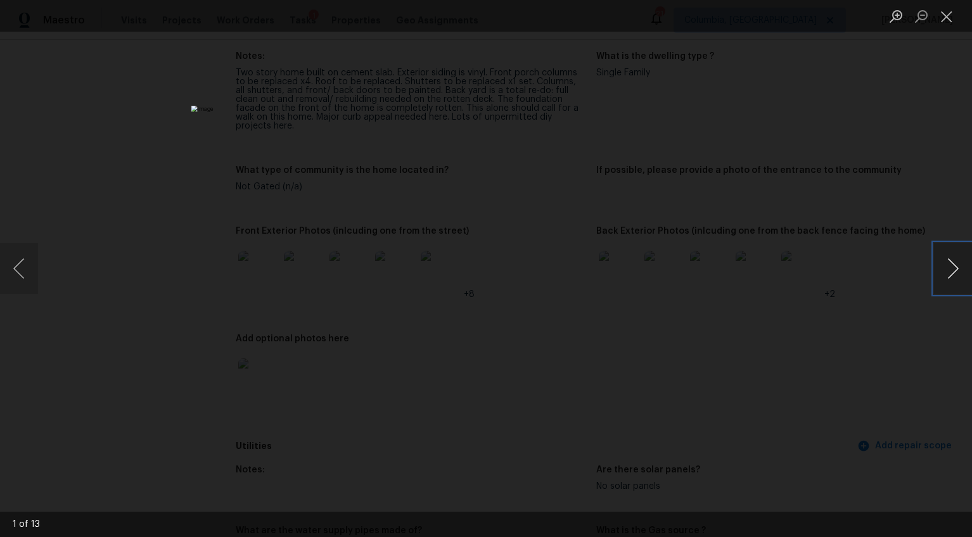
click at [944, 268] on button "Next image" at bounding box center [953, 268] width 38 height 51
click at [948, 267] on button "Next image" at bounding box center [953, 268] width 38 height 51
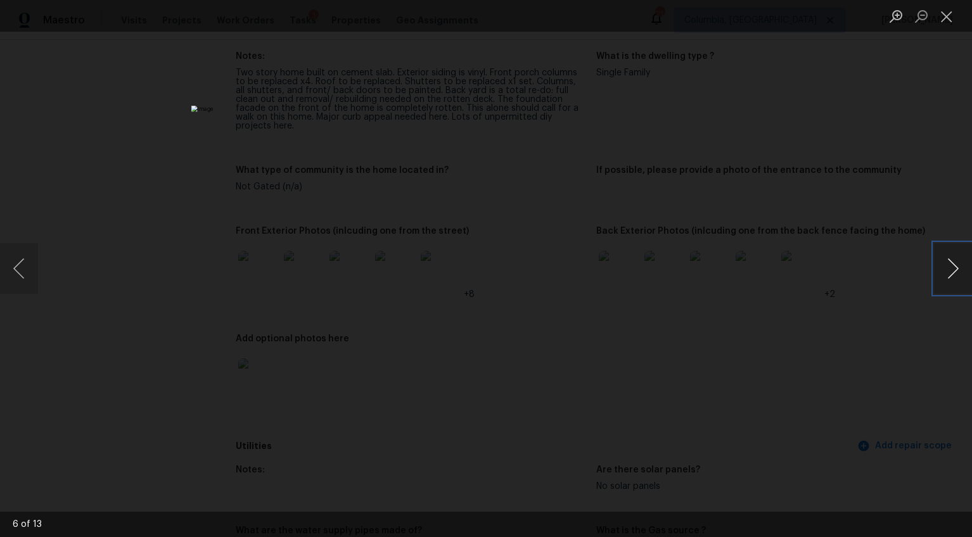
click at [948, 267] on button "Next image" at bounding box center [953, 268] width 38 height 51
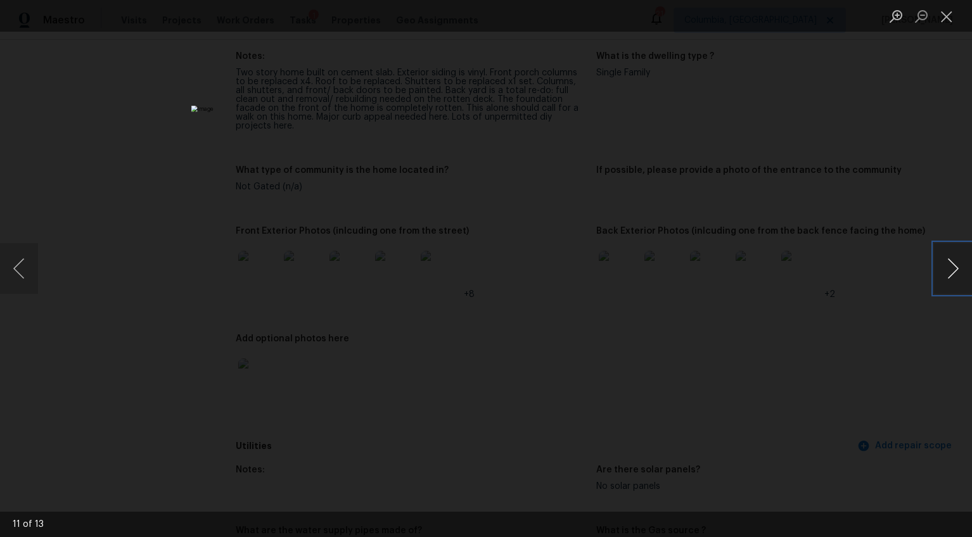
click at [948, 267] on button "Next image" at bounding box center [953, 268] width 38 height 51
click at [913, 305] on div "Lightbox" at bounding box center [486, 268] width 972 height 537
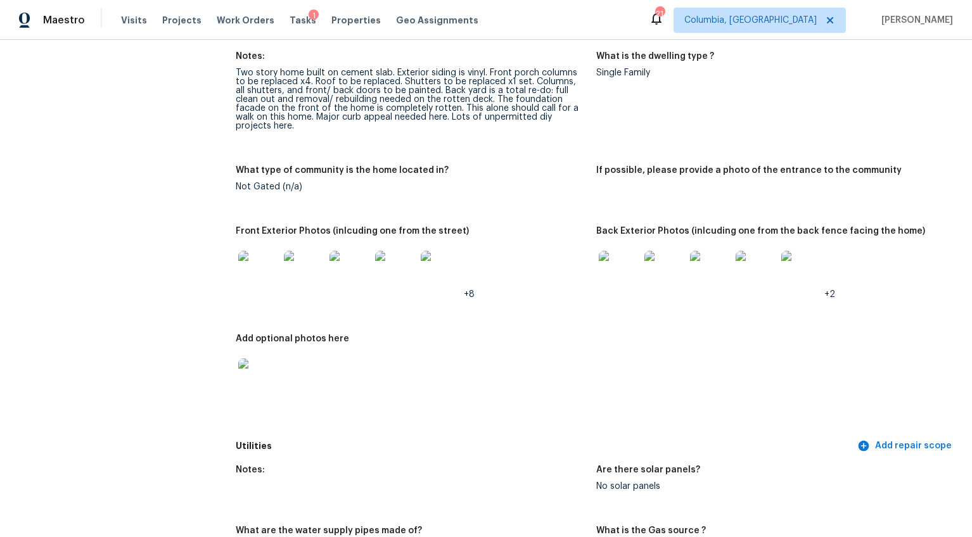
click at [618, 267] on img at bounding box center [619, 271] width 41 height 41
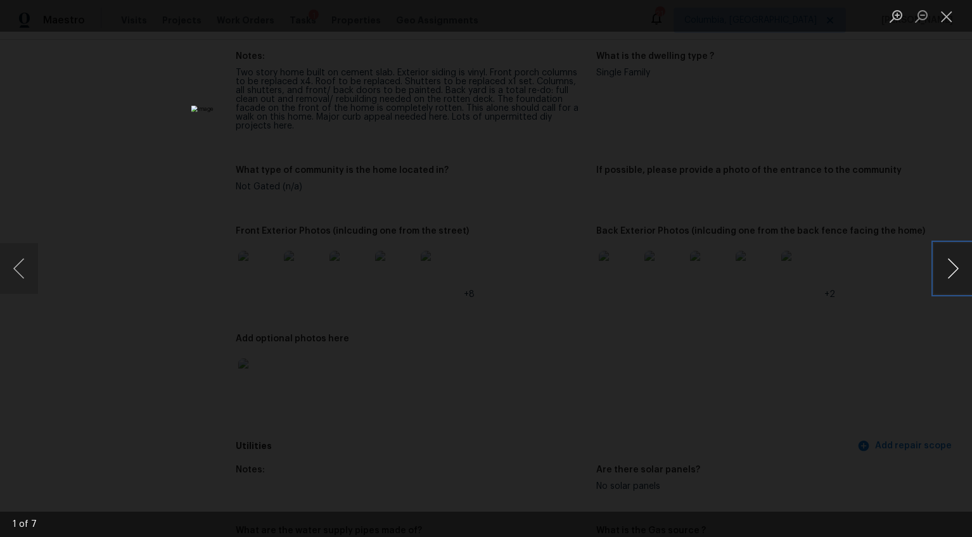
click at [945, 262] on button "Next image" at bounding box center [953, 268] width 38 height 51
click at [950, 263] on button "Next image" at bounding box center [953, 268] width 38 height 51
click at [949, 263] on button "Next image" at bounding box center [953, 268] width 38 height 51
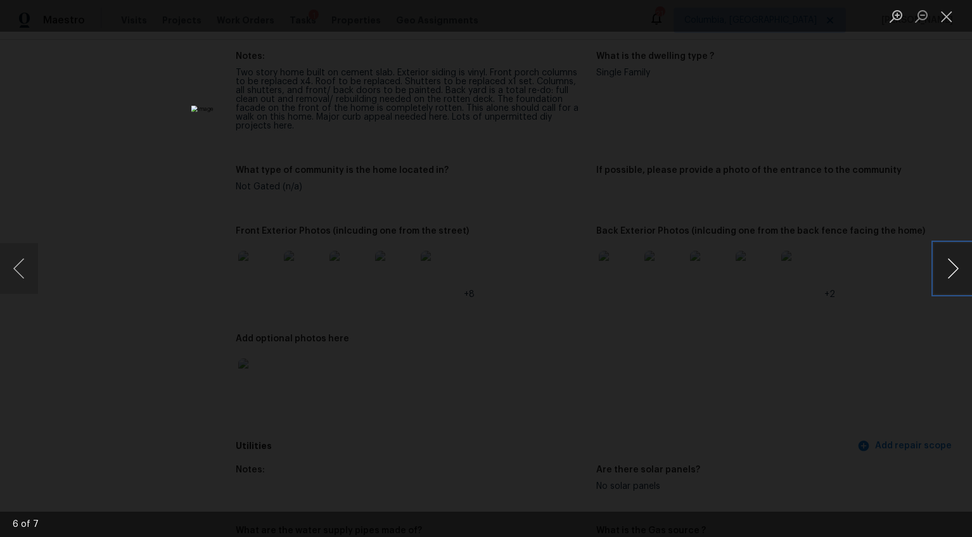
click at [949, 263] on button "Next image" at bounding box center [953, 268] width 38 height 51
click at [822, 319] on div "Lightbox" at bounding box center [486, 268] width 972 height 537
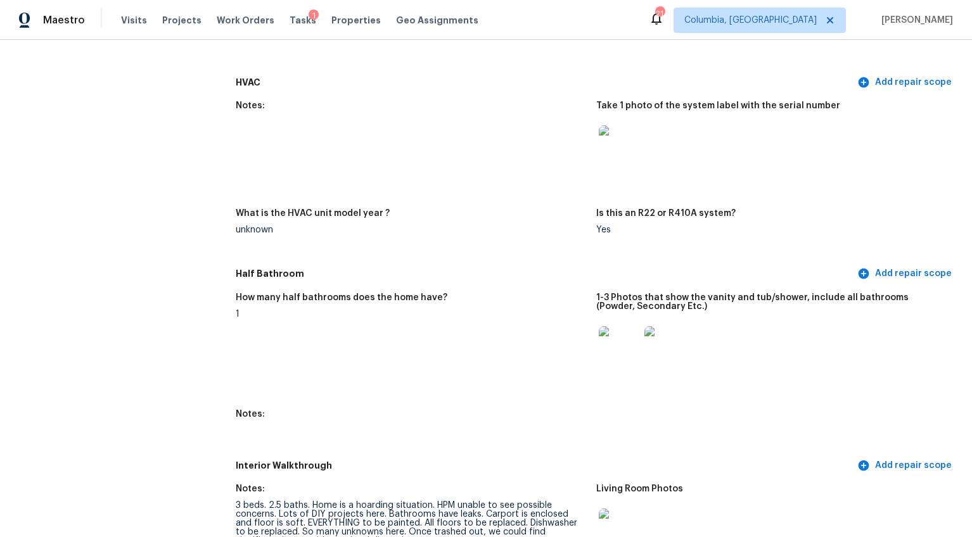
scroll to position [1324, 0]
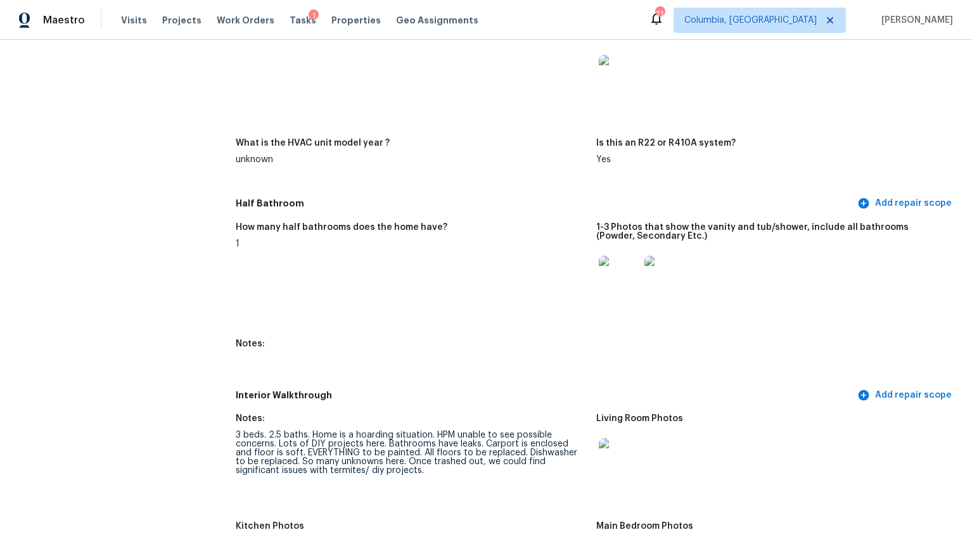
click at [623, 271] on img at bounding box center [619, 276] width 41 height 41
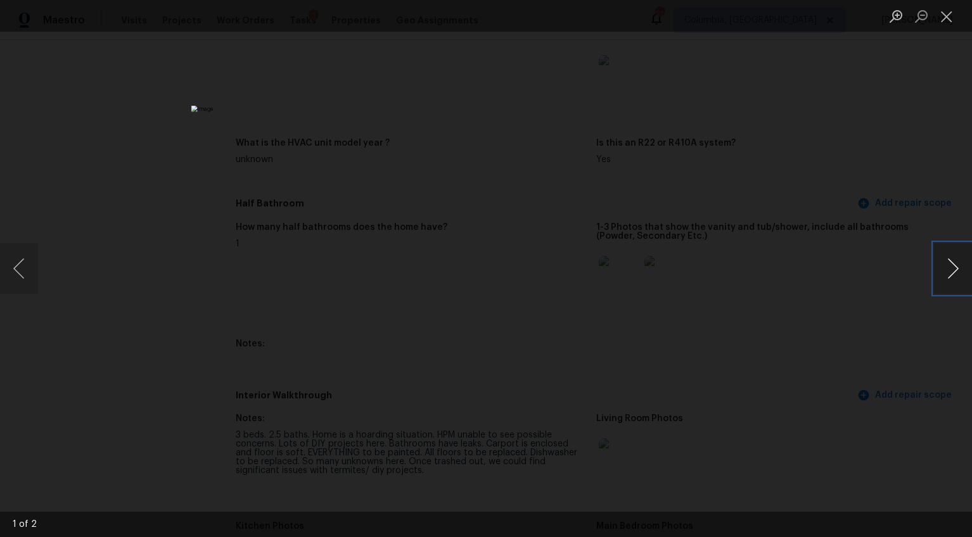
click at [950, 279] on button "Next image" at bounding box center [953, 268] width 38 height 51
click at [887, 364] on div "Lightbox" at bounding box center [486, 268] width 972 height 537
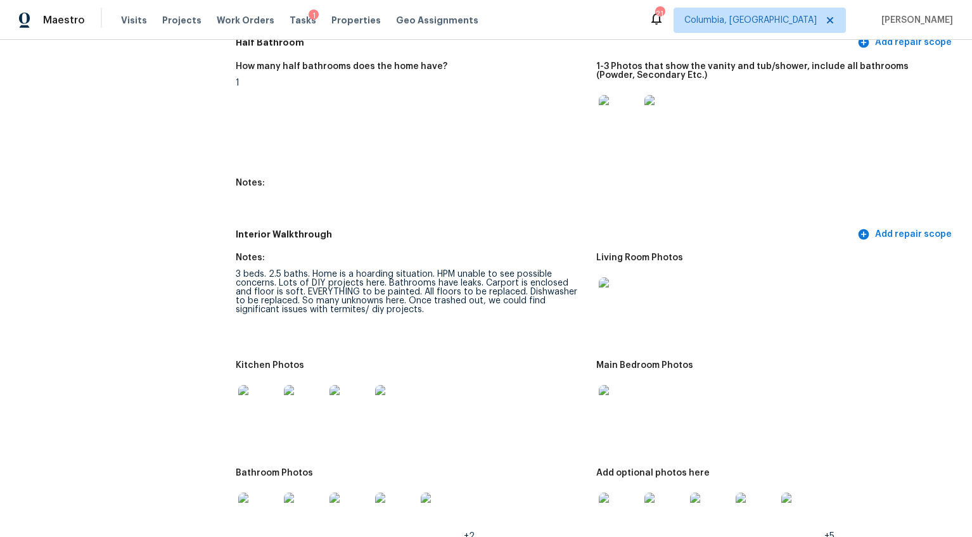
scroll to position [1583, 0]
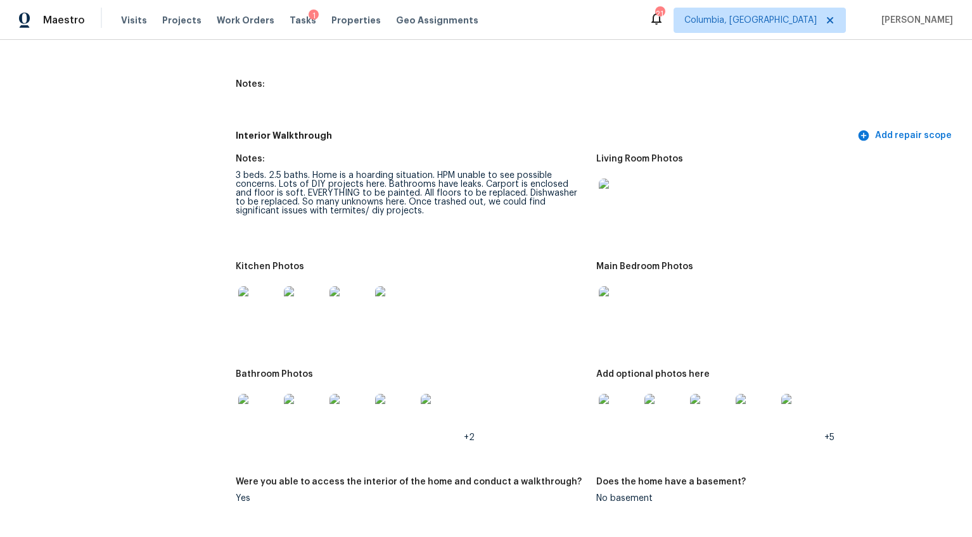
click at [248, 286] on img at bounding box center [258, 306] width 41 height 41
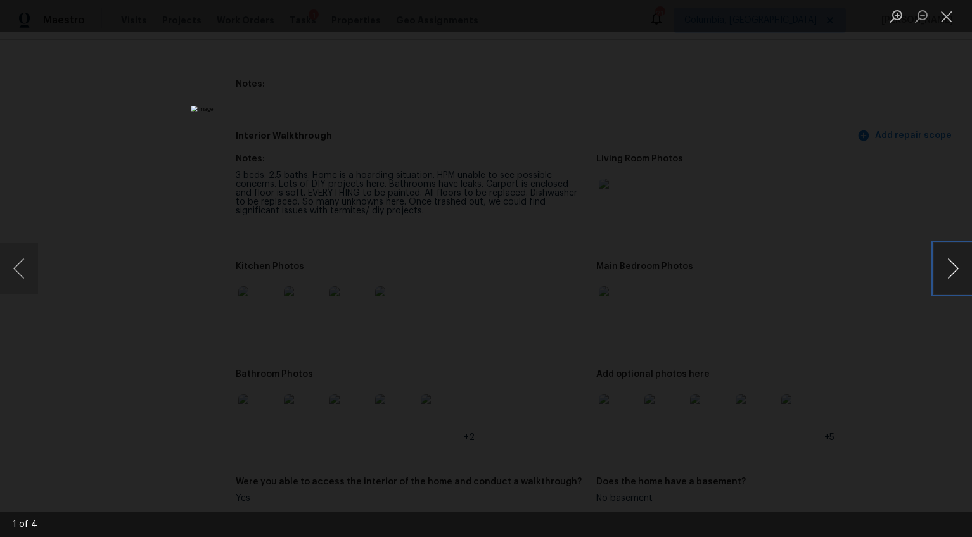
click at [956, 273] on button "Next image" at bounding box center [953, 268] width 38 height 51
click at [879, 351] on div "Lightbox" at bounding box center [486, 268] width 972 height 537
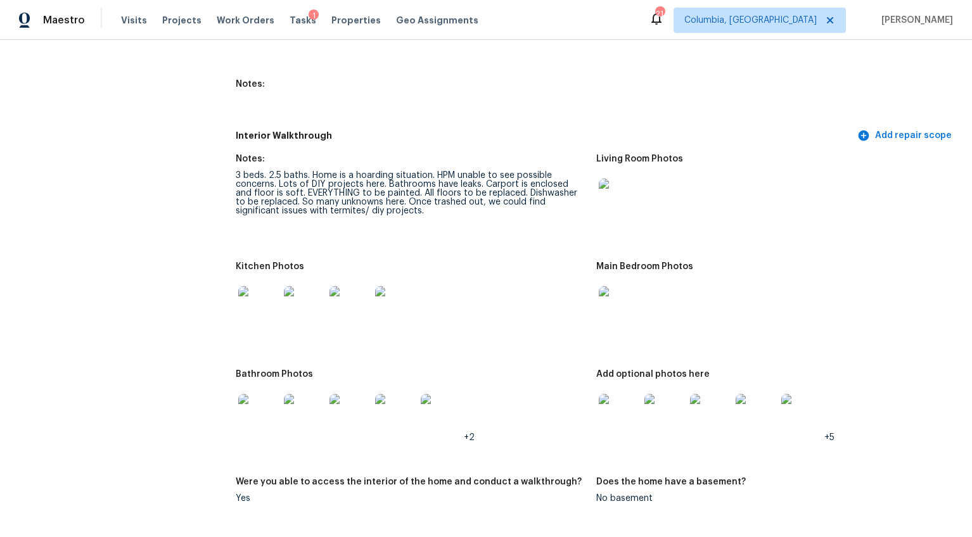
click at [240, 402] on img at bounding box center [258, 414] width 41 height 41
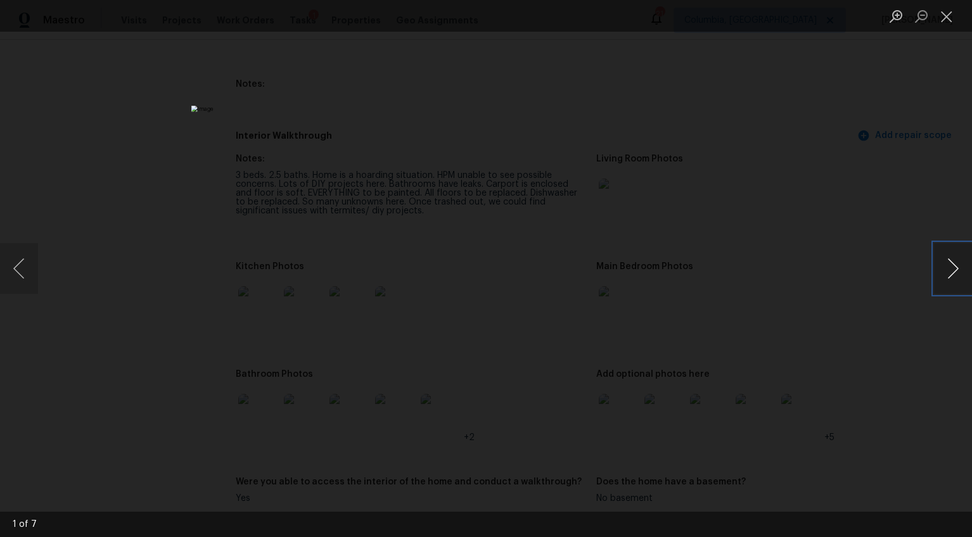
click at [969, 280] on button "Next image" at bounding box center [953, 268] width 38 height 51
click at [965, 279] on button "Next image" at bounding box center [953, 268] width 38 height 51
click at [963, 279] on button "Next image" at bounding box center [953, 268] width 38 height 51
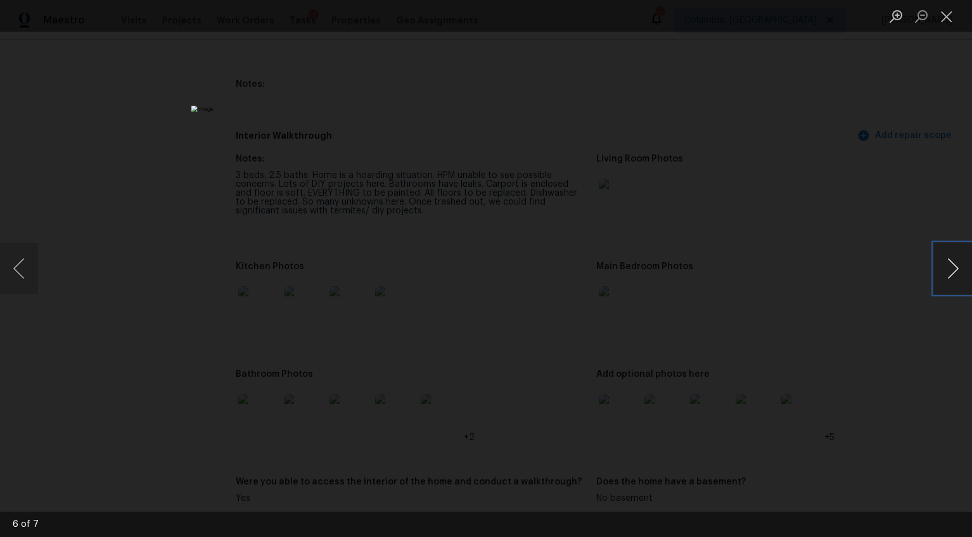
click at [963, 279] on button "Next image" at bounding box center [953, 268] width 38 height 51
click at [840, 364] on div "Lightbox" at bounding box center [486, 268] width 972 height 537
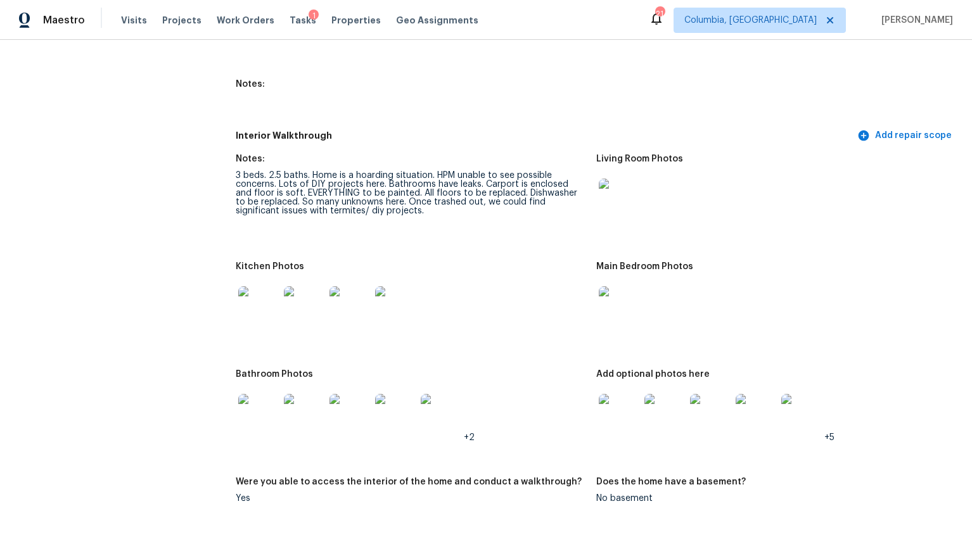
click at [603, 394] on img at bounding box center [619, 414] width 41 height 41
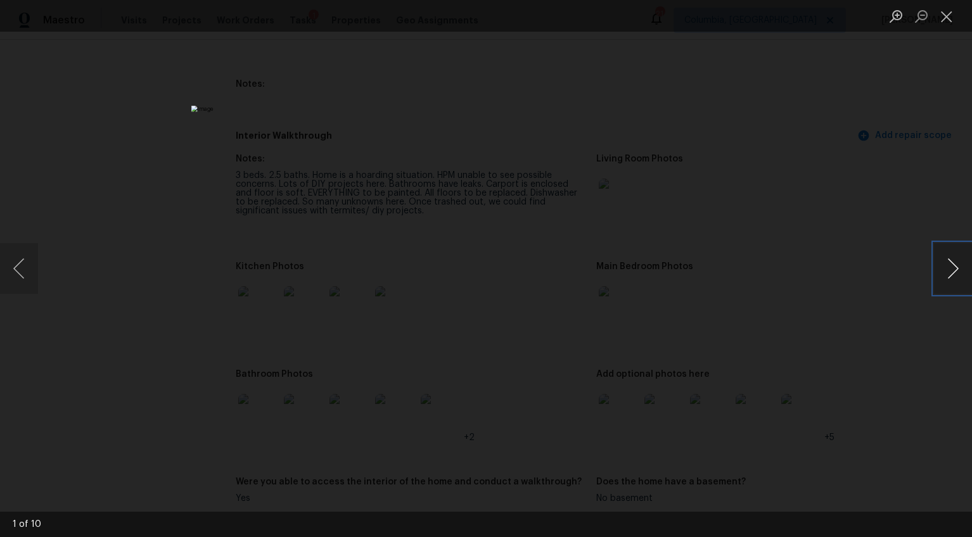
click at [948, 269] on button "Next image" at bounding box center [953, 268] width 38 height 51
click at [858, 336] on div "Lightbox" at bounding box center [486, 268] width 972 height 537
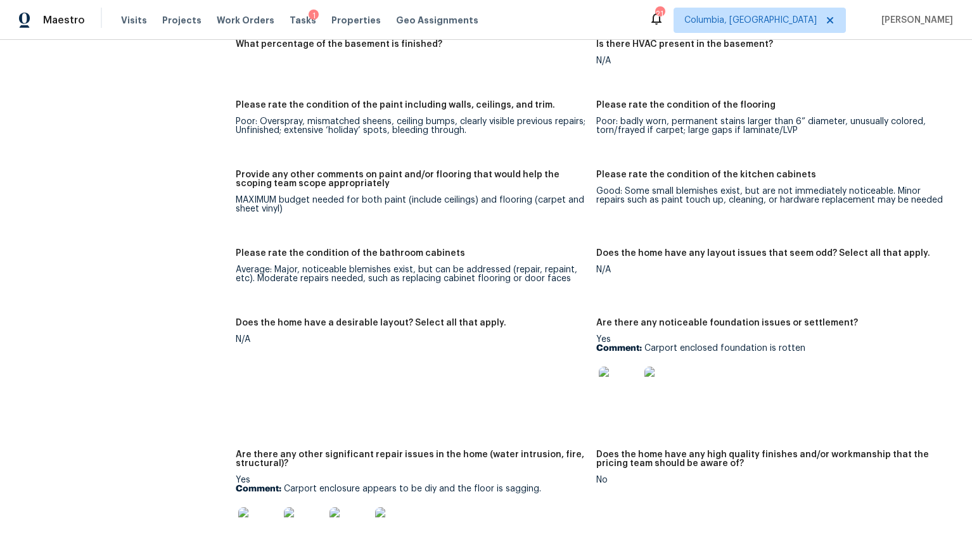
scroll to position [2110, 0]
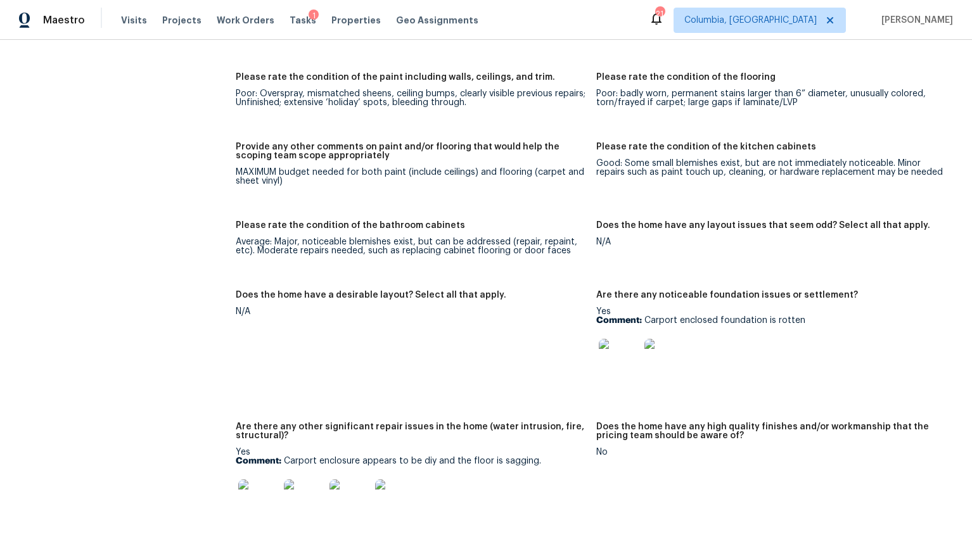
click at [621, 342] on img at bounding box center [619, 359] width 41 height 41
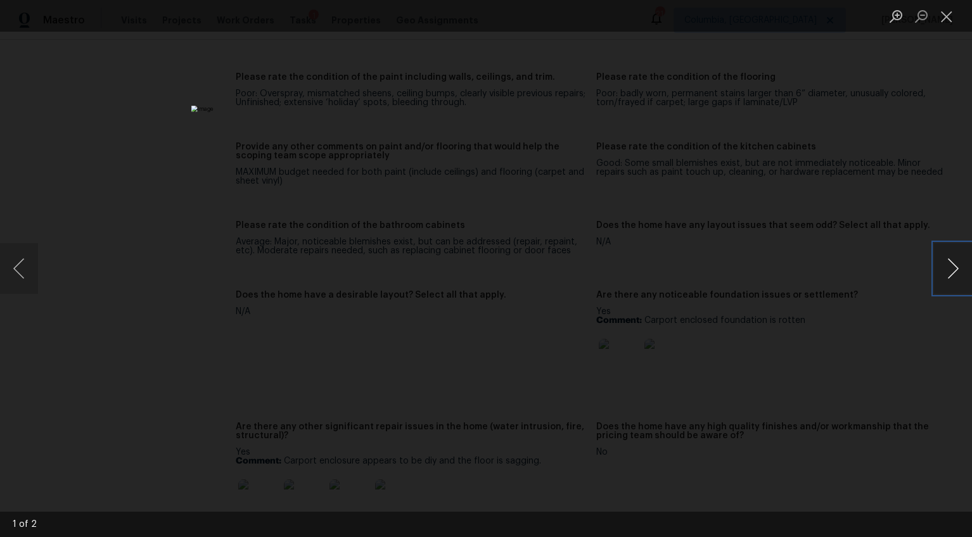
click at [955, 274] on button "Next image" at bounding box center [953, 268] width 38 height 51
click at [876, 355] on div "Lightbox" at bounding box center [486, 268] width 972 height 537
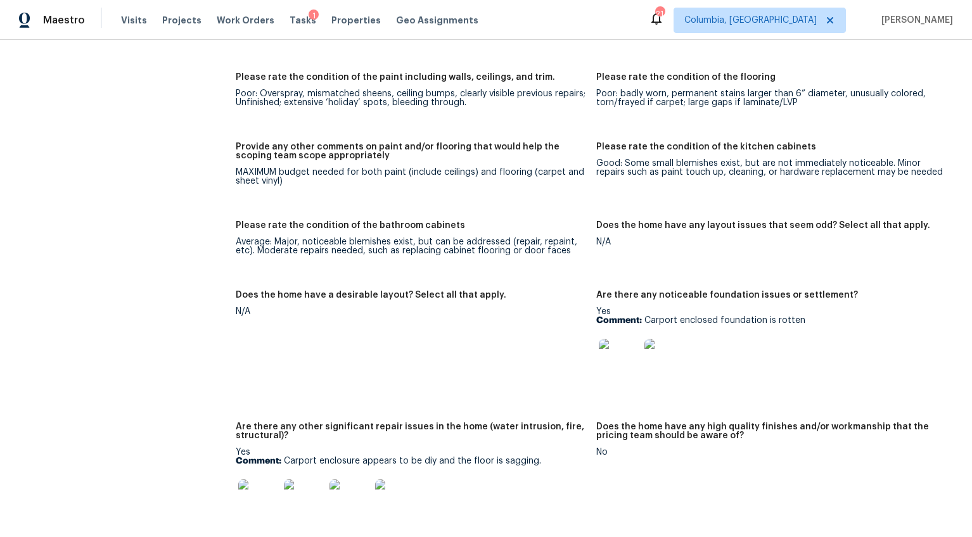
click at [248, 485] on img at bounding box center [258, 499] width 41 height 41
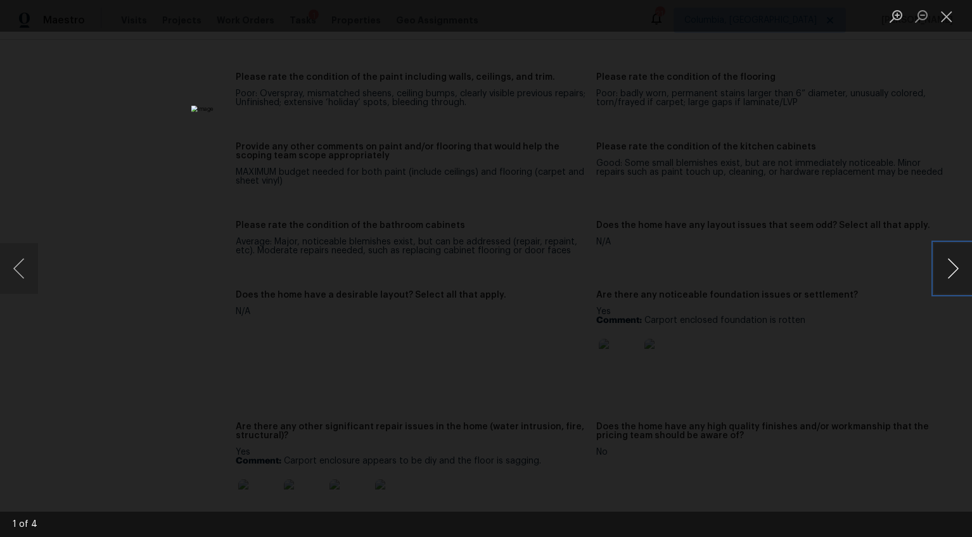
click at [955, 269] on button "Next image" at bounding box center [953, 268] width 38 height 51
click at [864, 336] on div "Lightbox" at bounding box center [486, 268] width 972 height 537
